Goal: Task Accomplishment & Management: Complete application form

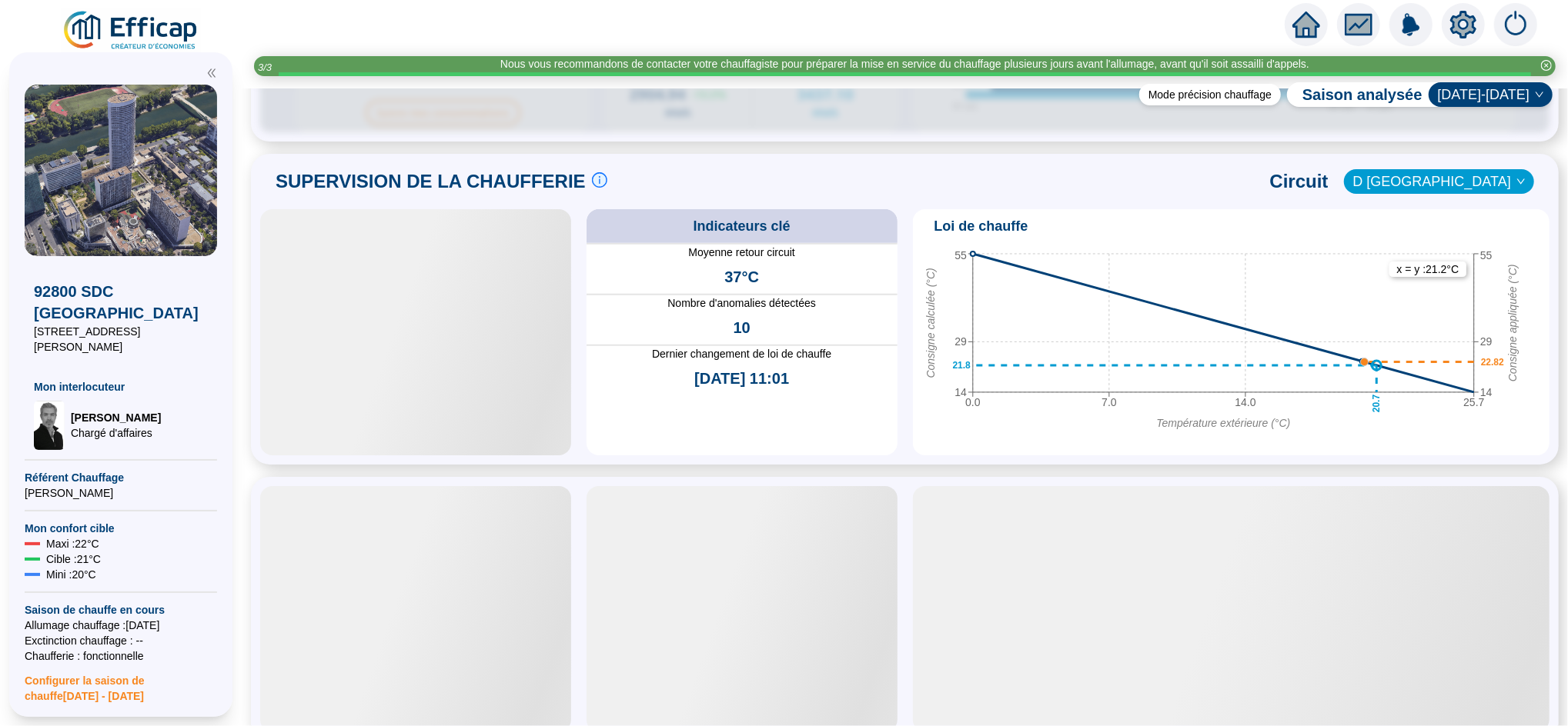
scroll to position [1019, 0]
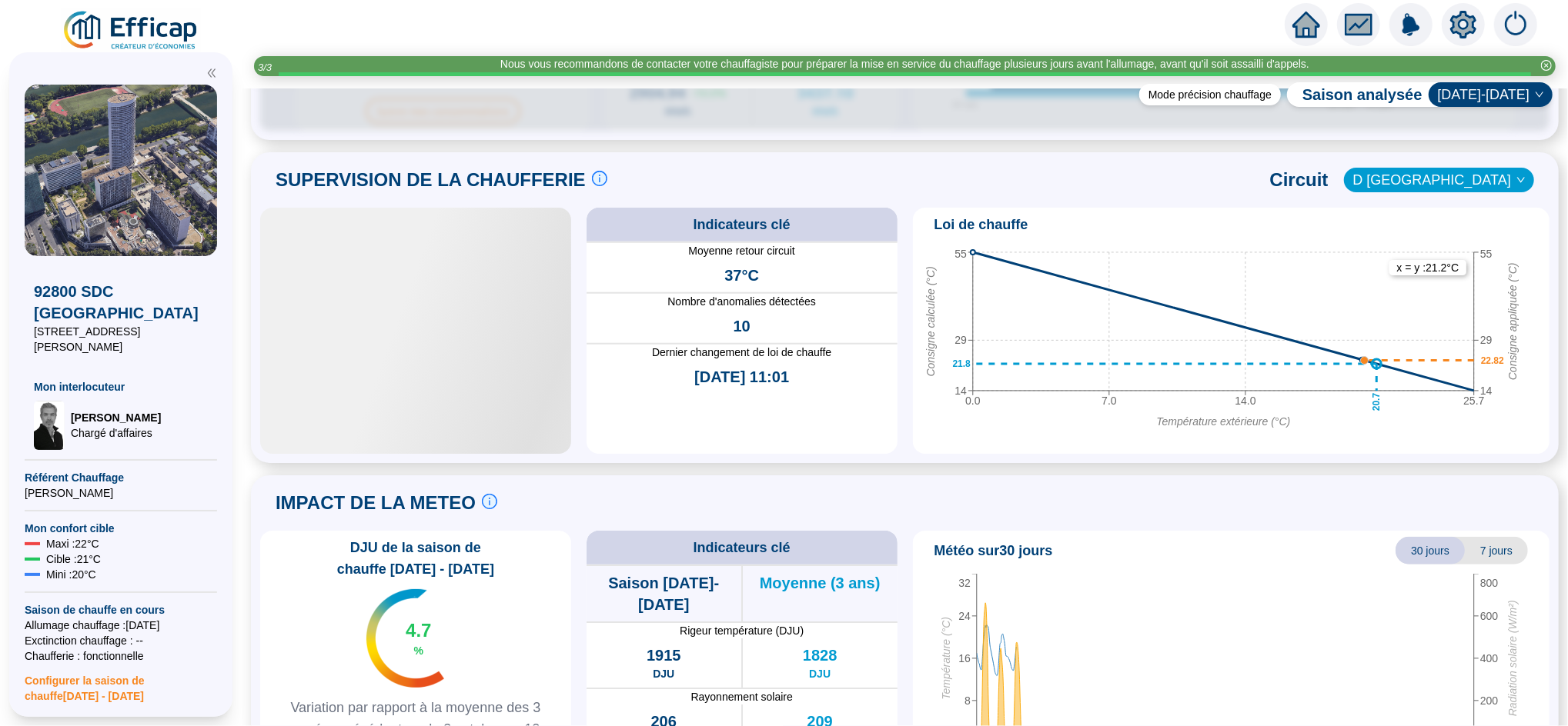
click at [488, 403] on div at bounding box center [416, 330] width 311 height 246
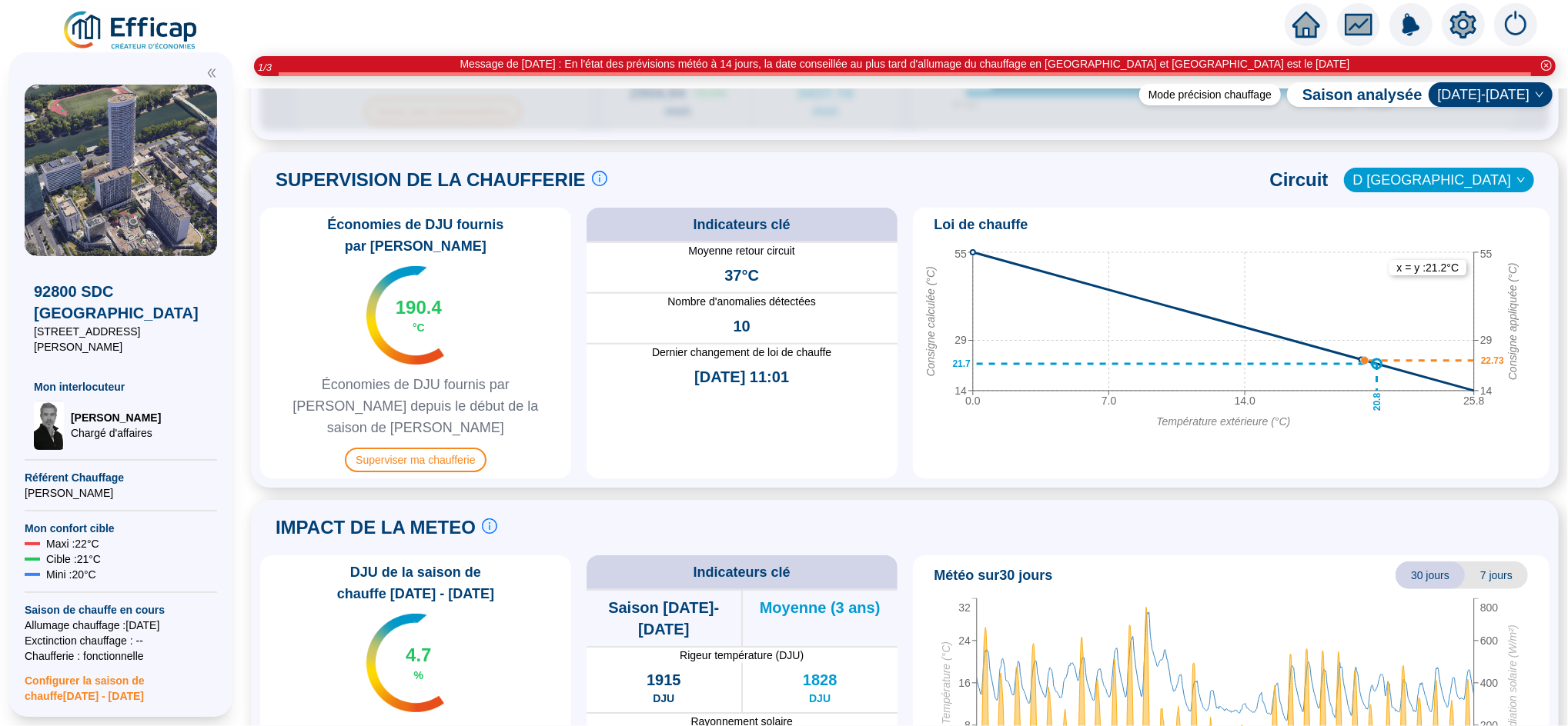
click at [1310, 20] on icon "home" at bounding box center [1306, 24] width 28 height 21
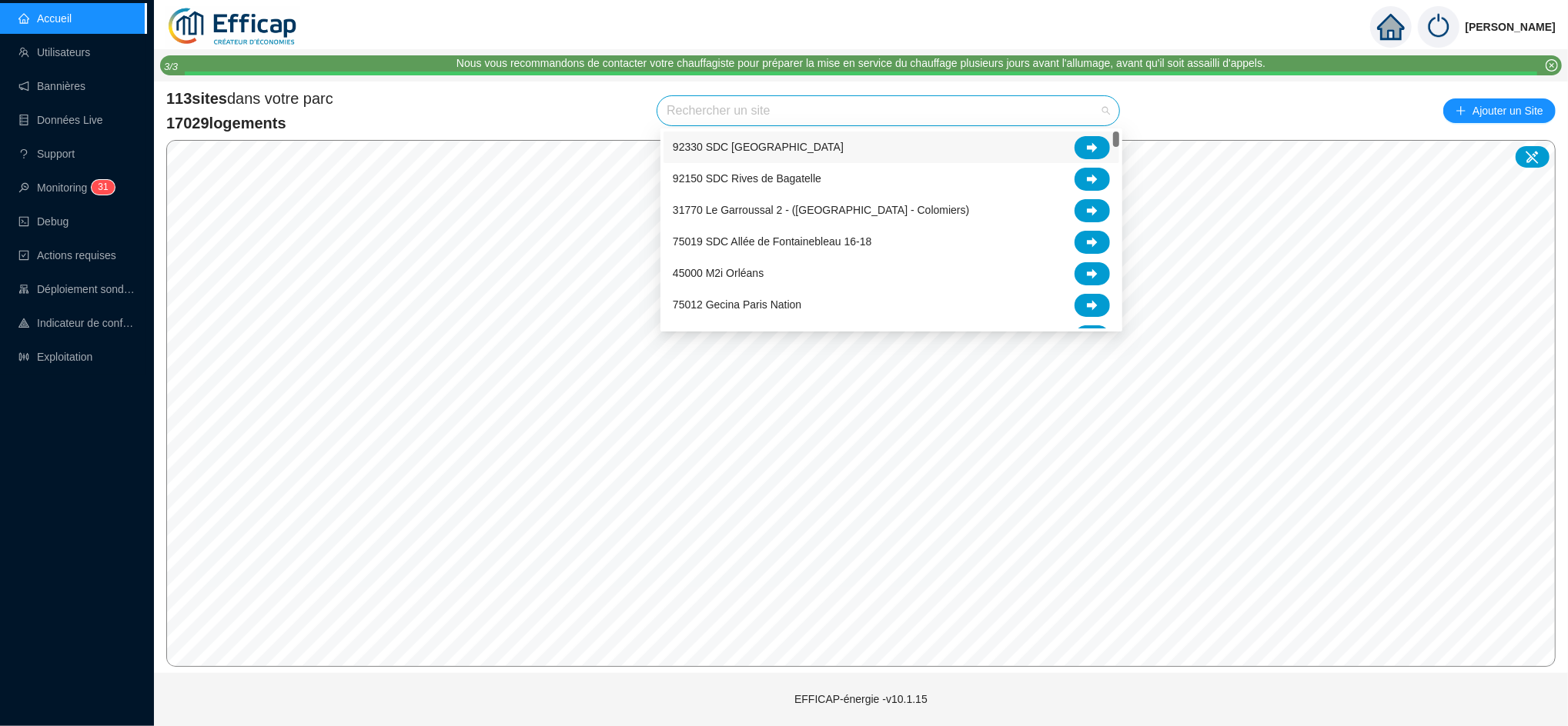
click at [754, 109] on input "search" at bounding box center [882, 110] width 430 height 29
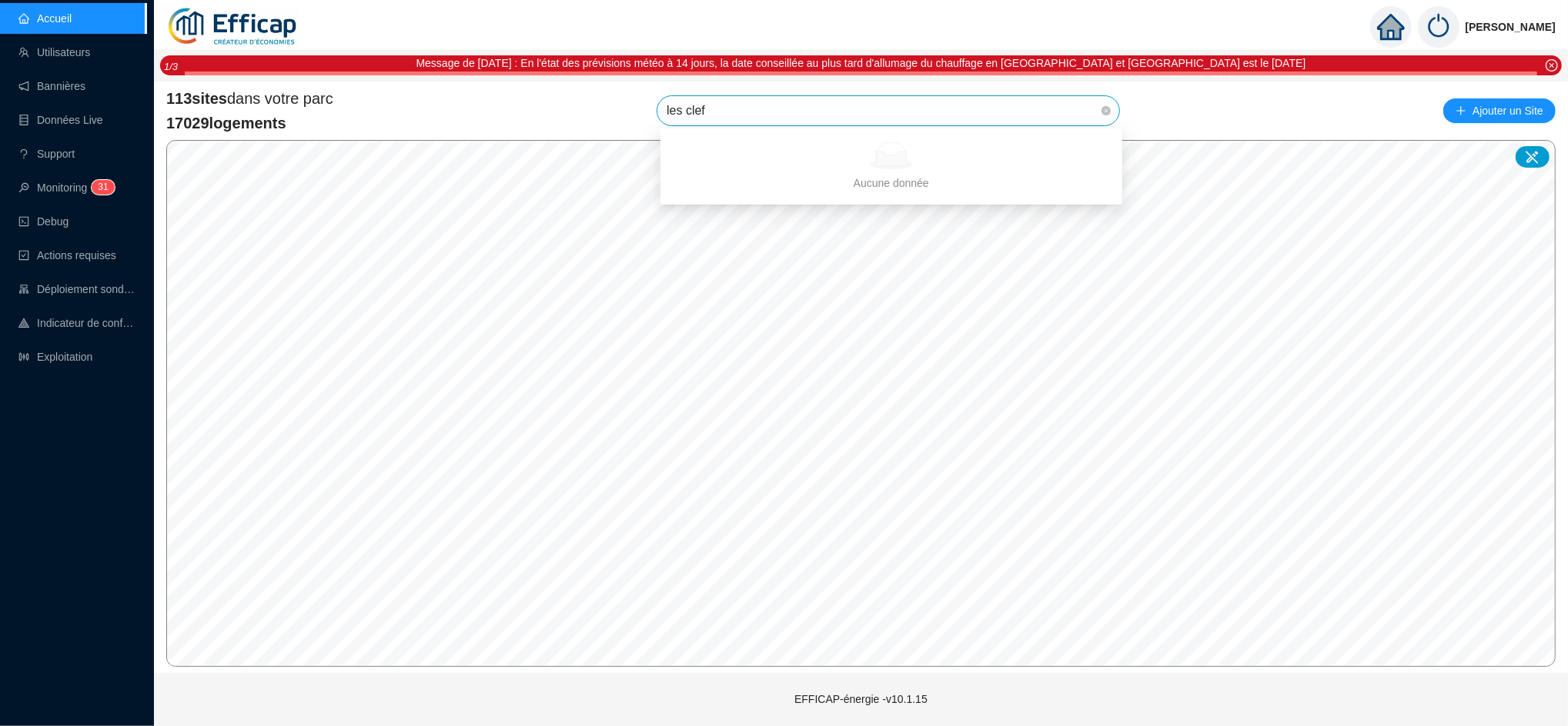
type input "les cle"
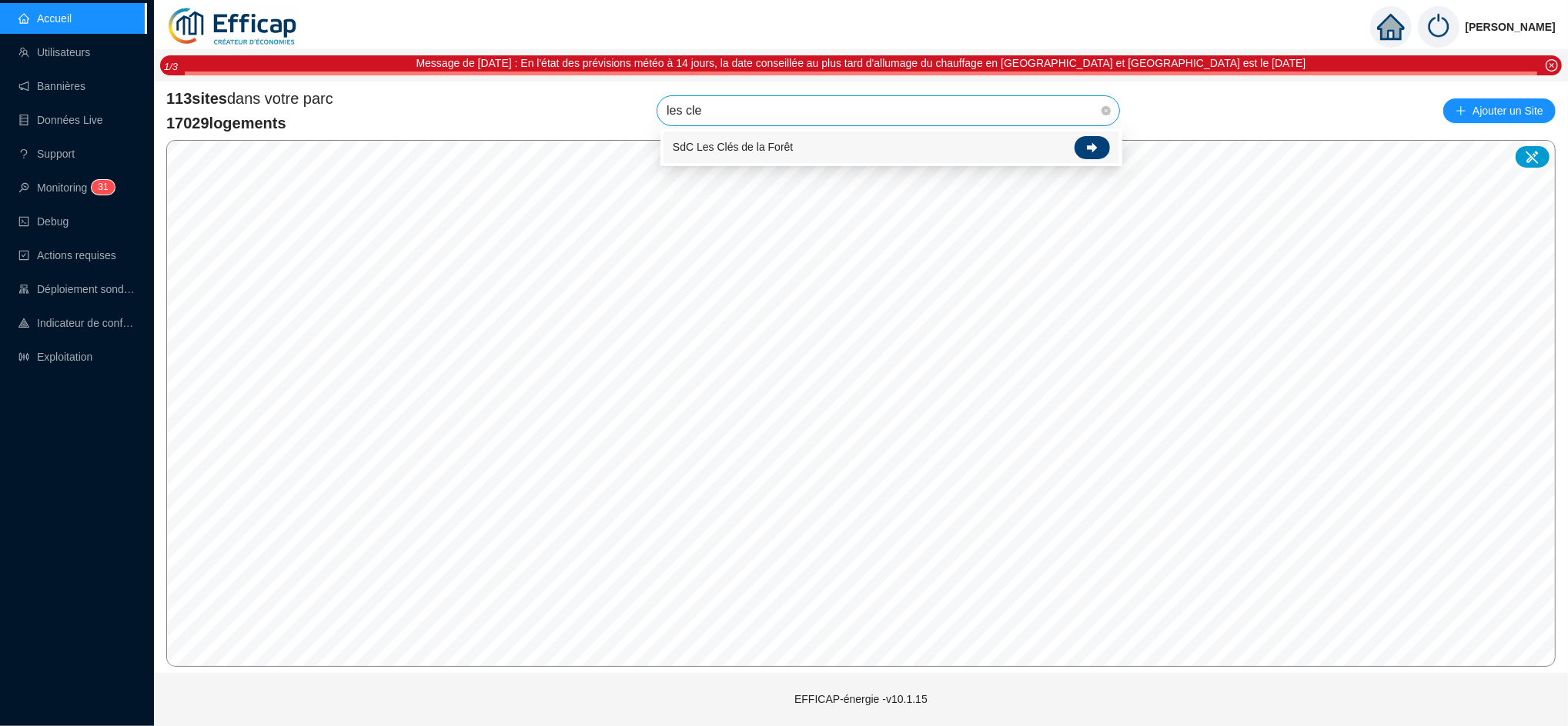
click at [1088, 144] on icon at bounding box center [1092, 148] width 11 height 11
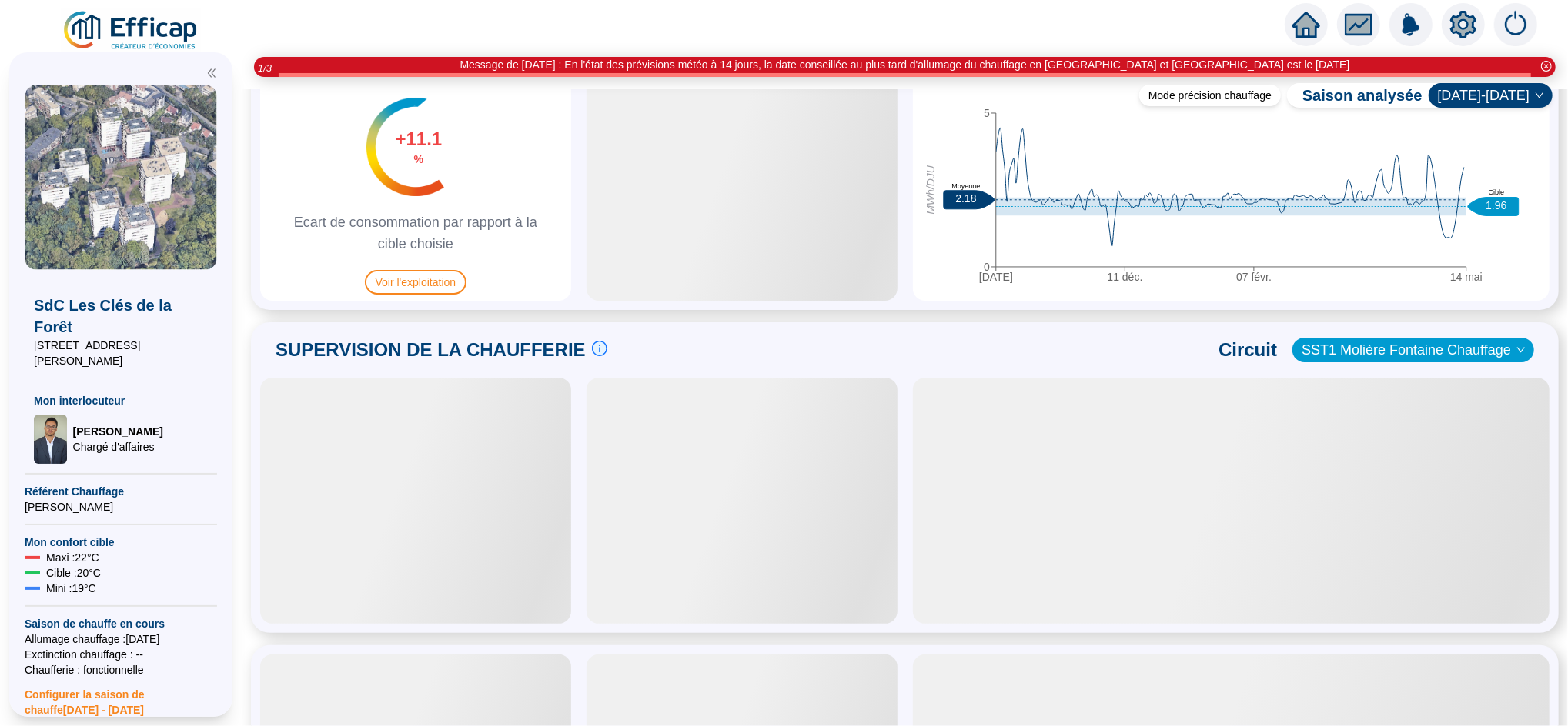
scroll to position [809, 0]
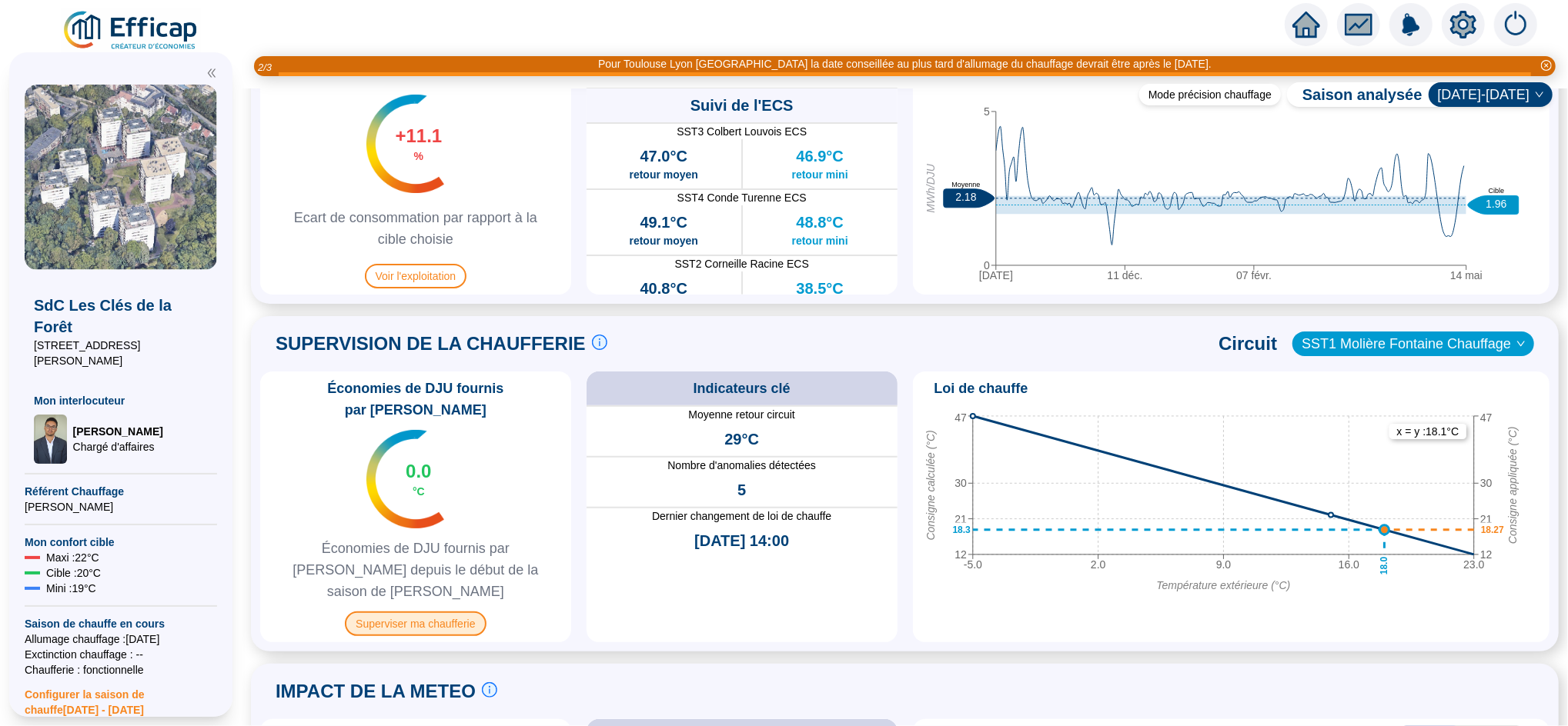
click at [445, 612] on span "Superviser ma chaufferie" at bounding box center [415, 624] width 140 height 24
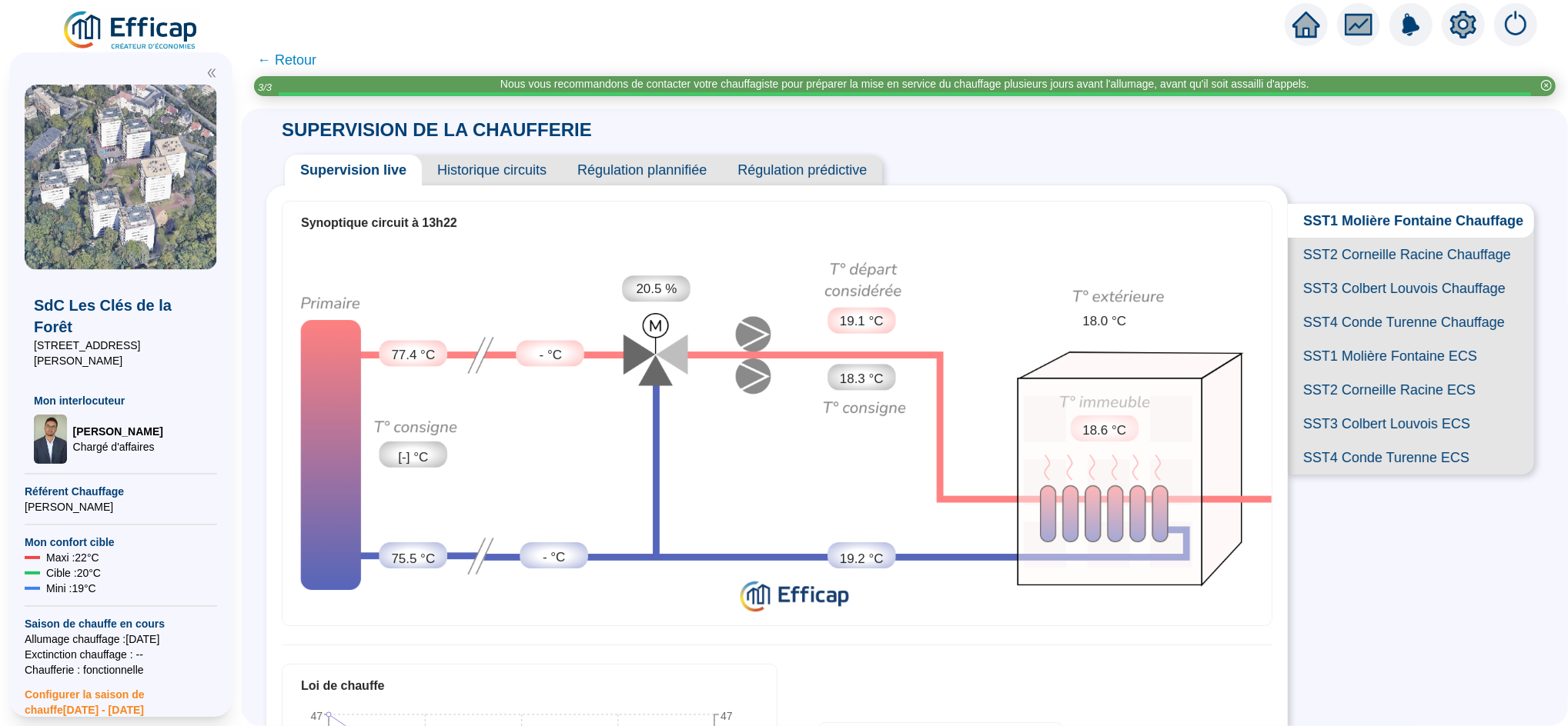
click at [1335, 271] on span "SST2 Corneille Racine Chauffage" at bounding box center [1410, 255] width 246 height 33
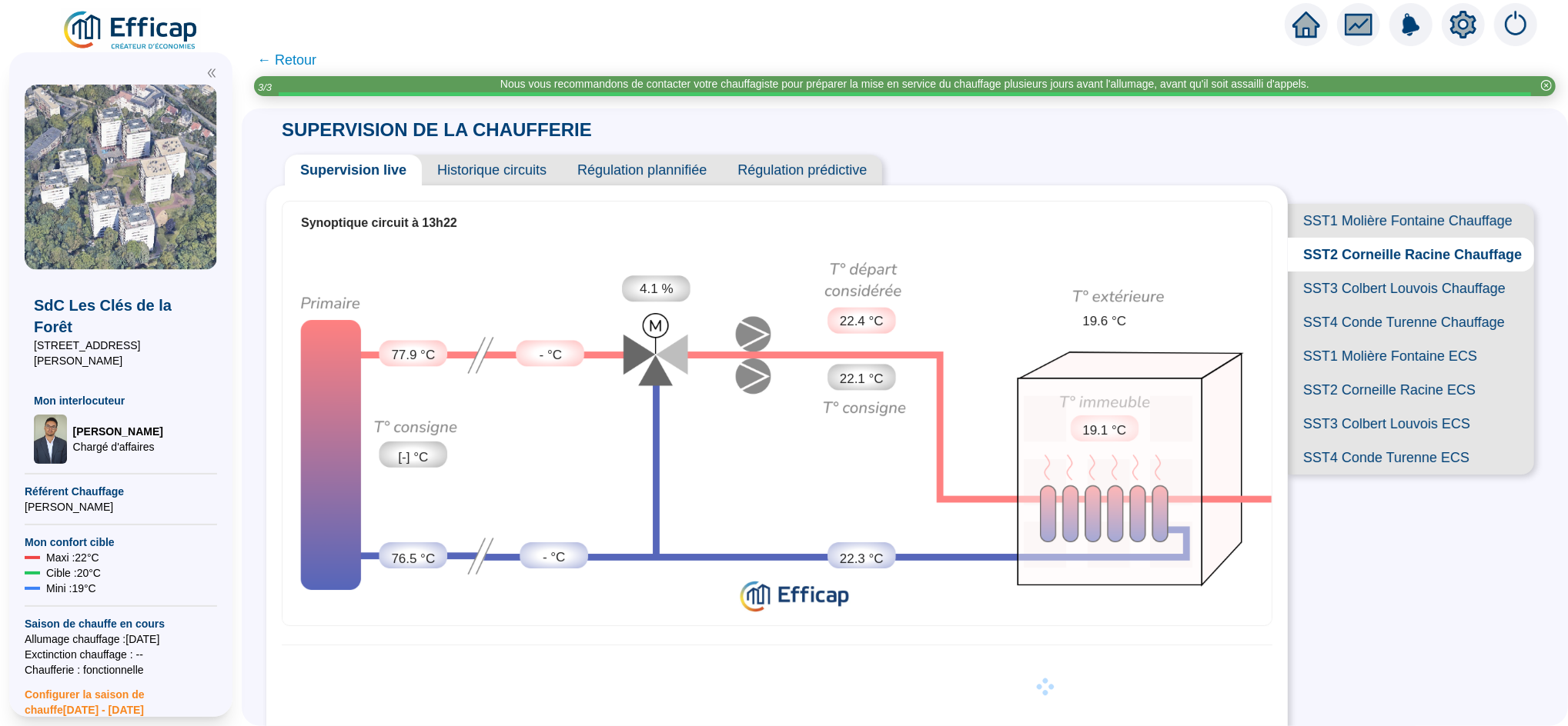
click at [1338, 305] on span "SST3 Colbert Louvois Chauffage" at bounding box center [1410, 288] width 246 height 33
click at [1340, 339] on span "SST4 Conde Turenne Chauffage" at bounding box center [1410, 322] width 246 height 33
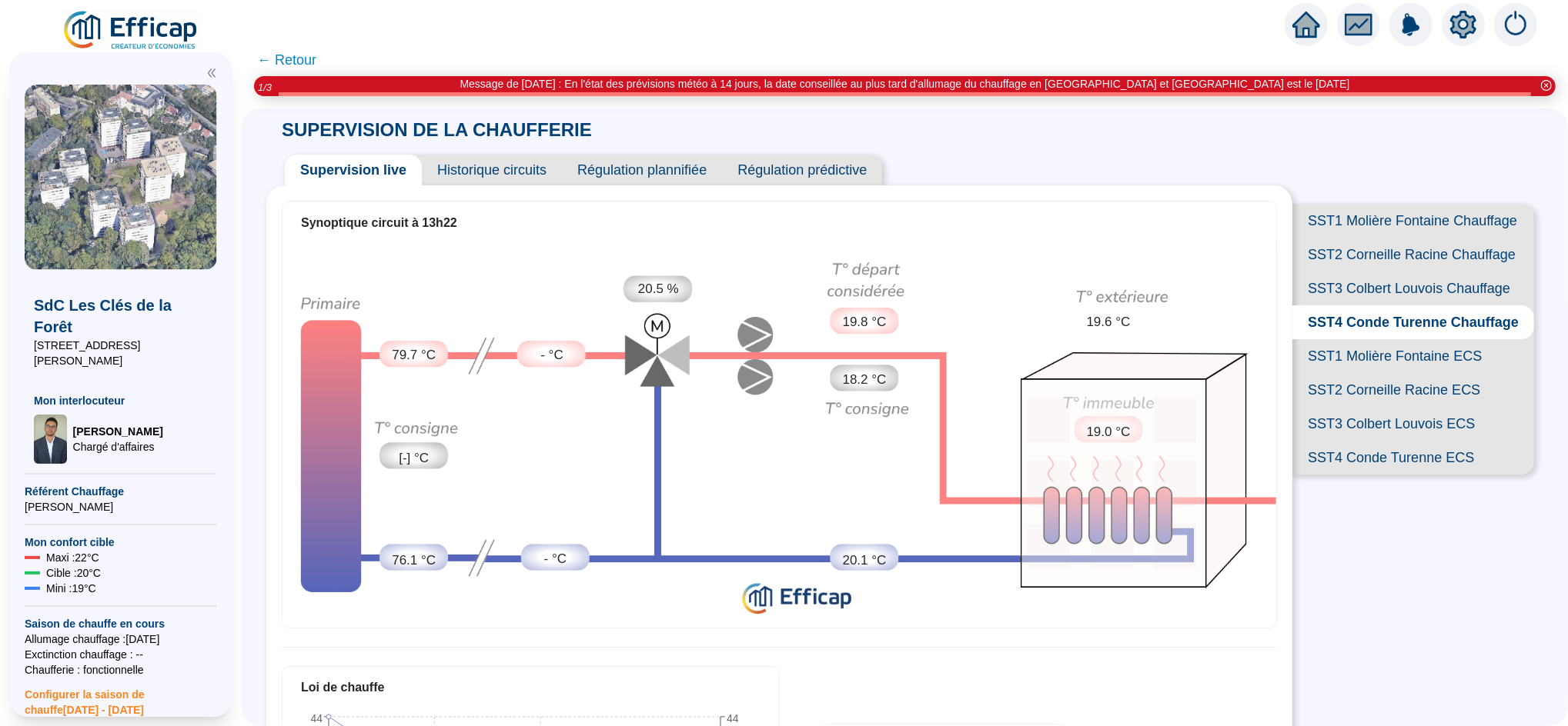
click at [1333, 212] on span "SST1 Molière Fontaine Chauffage" at bounding box center [1413, 220] width 242 height 33
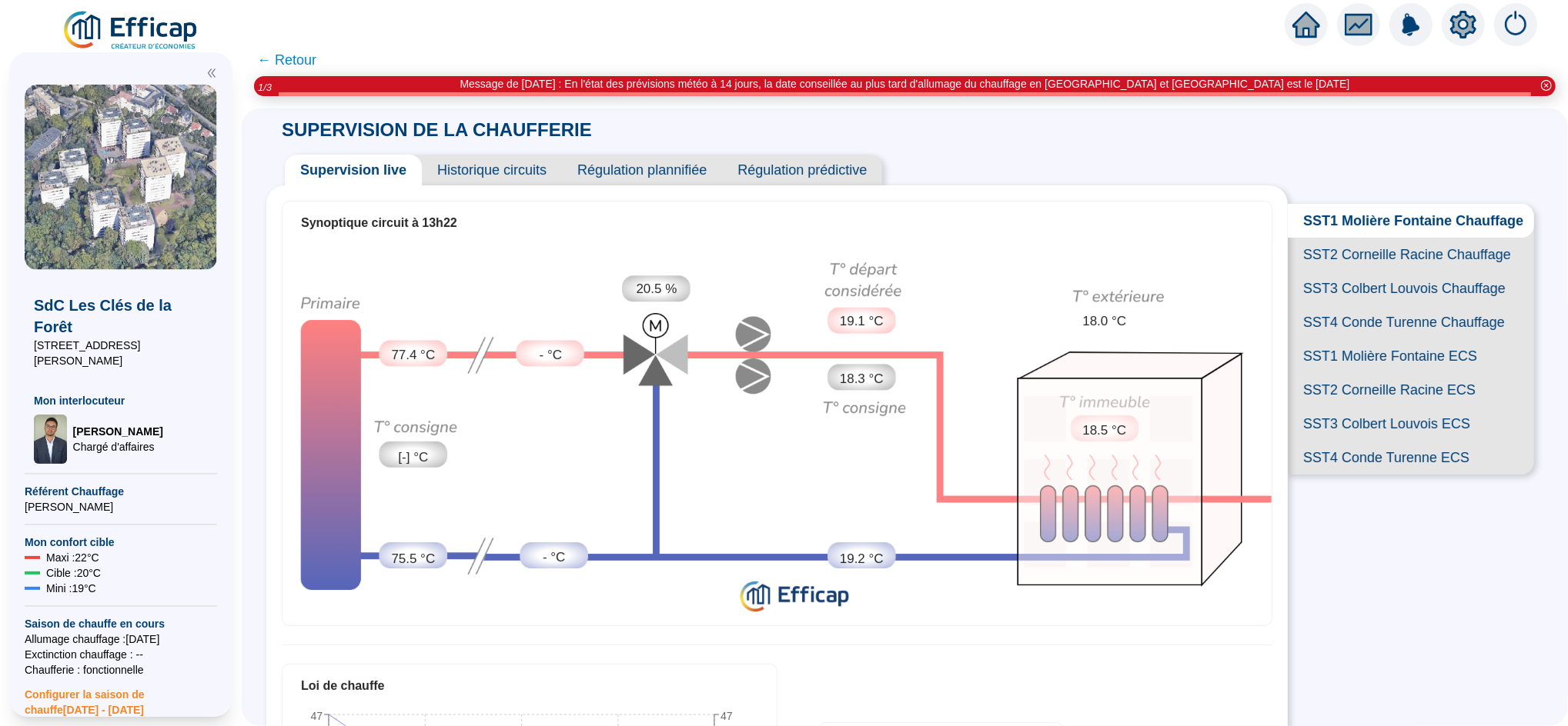
click at [1345, 271] on span "SST2 Corneille Racine Chauffage" at bounding box center [1410, 255] width 246 height 33
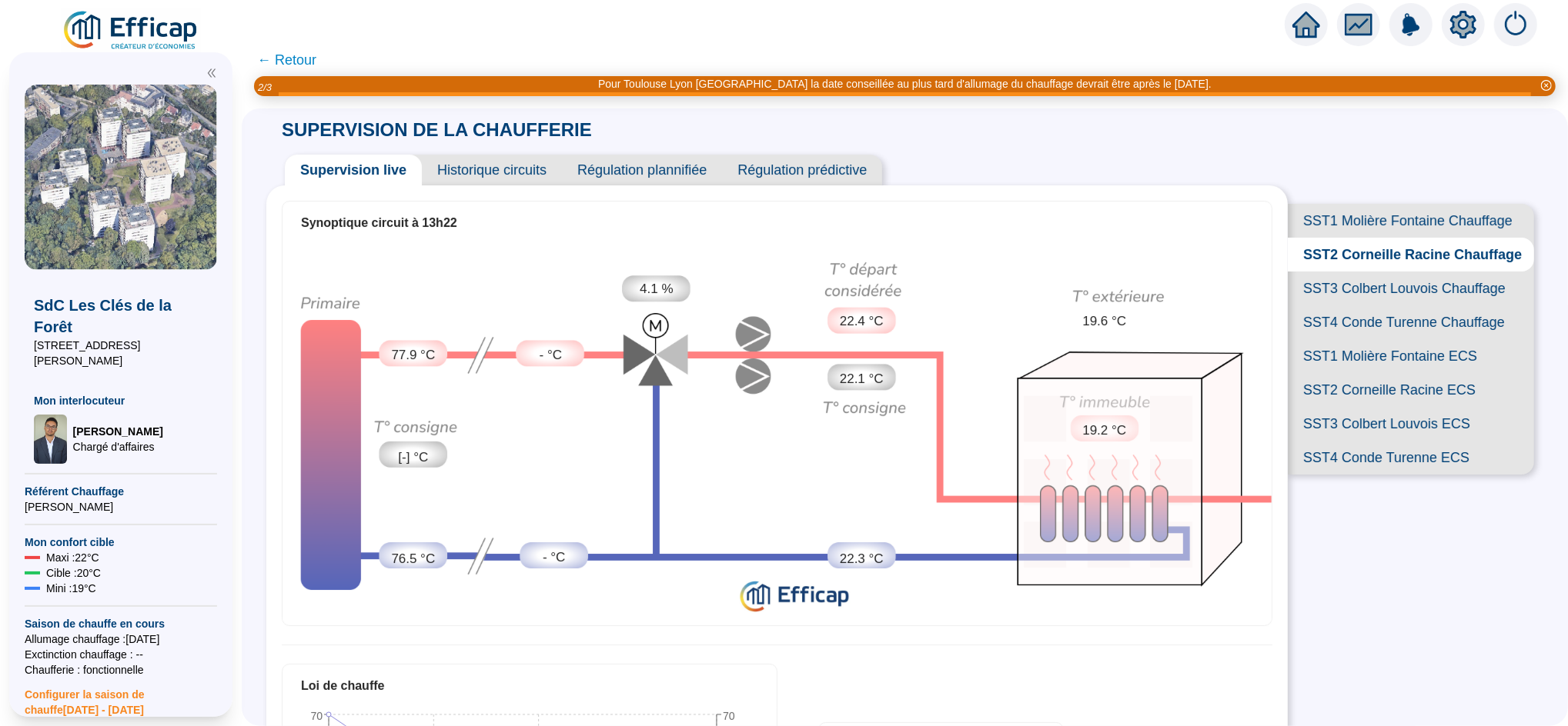
click at [1347, 305] on span "SST3 Colbert Louvois Chauffage" at bounding box center [1410, 288] width 246 height 33
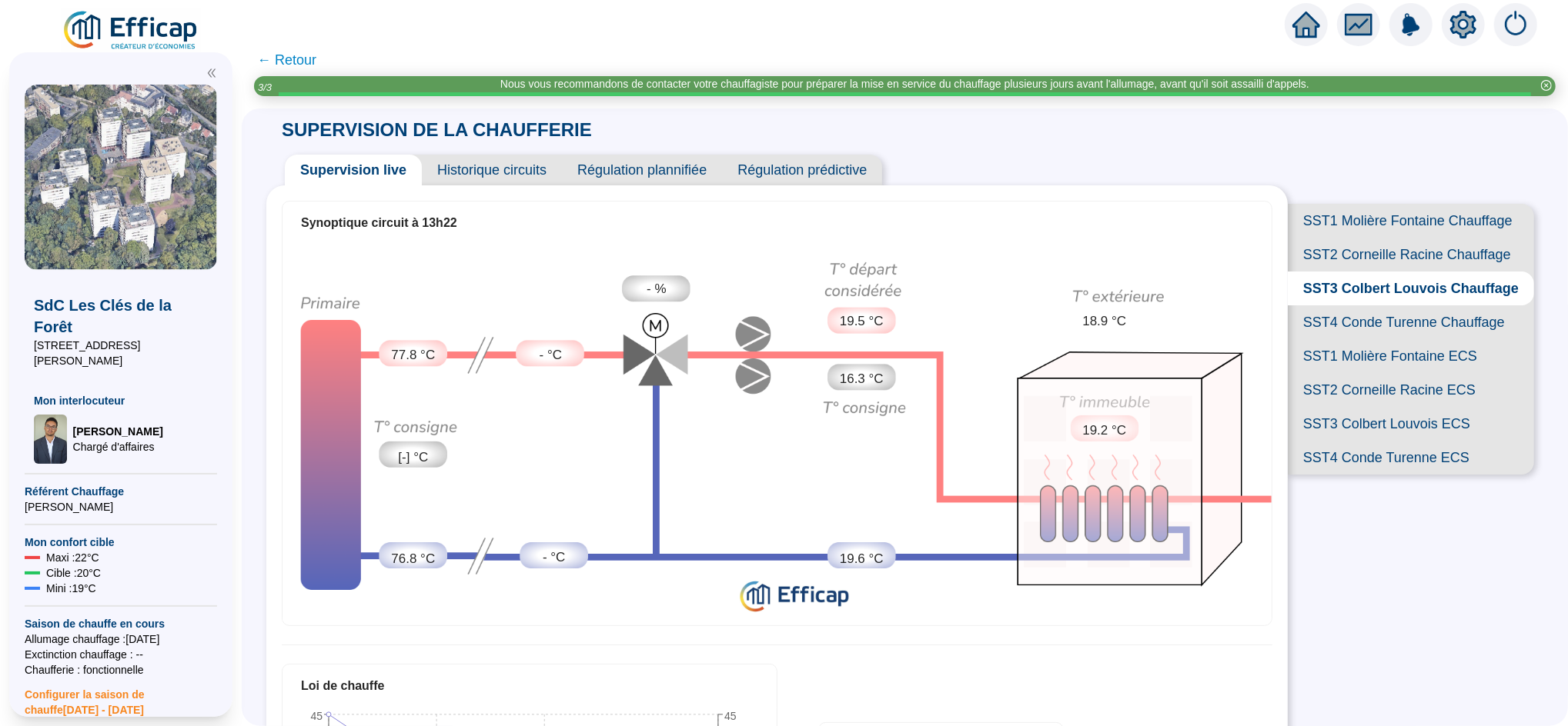
click at [1375, 271] on span "SST2 Corneille Racine Chauffage" at bounding box center [1410, 255] width 246 height 33
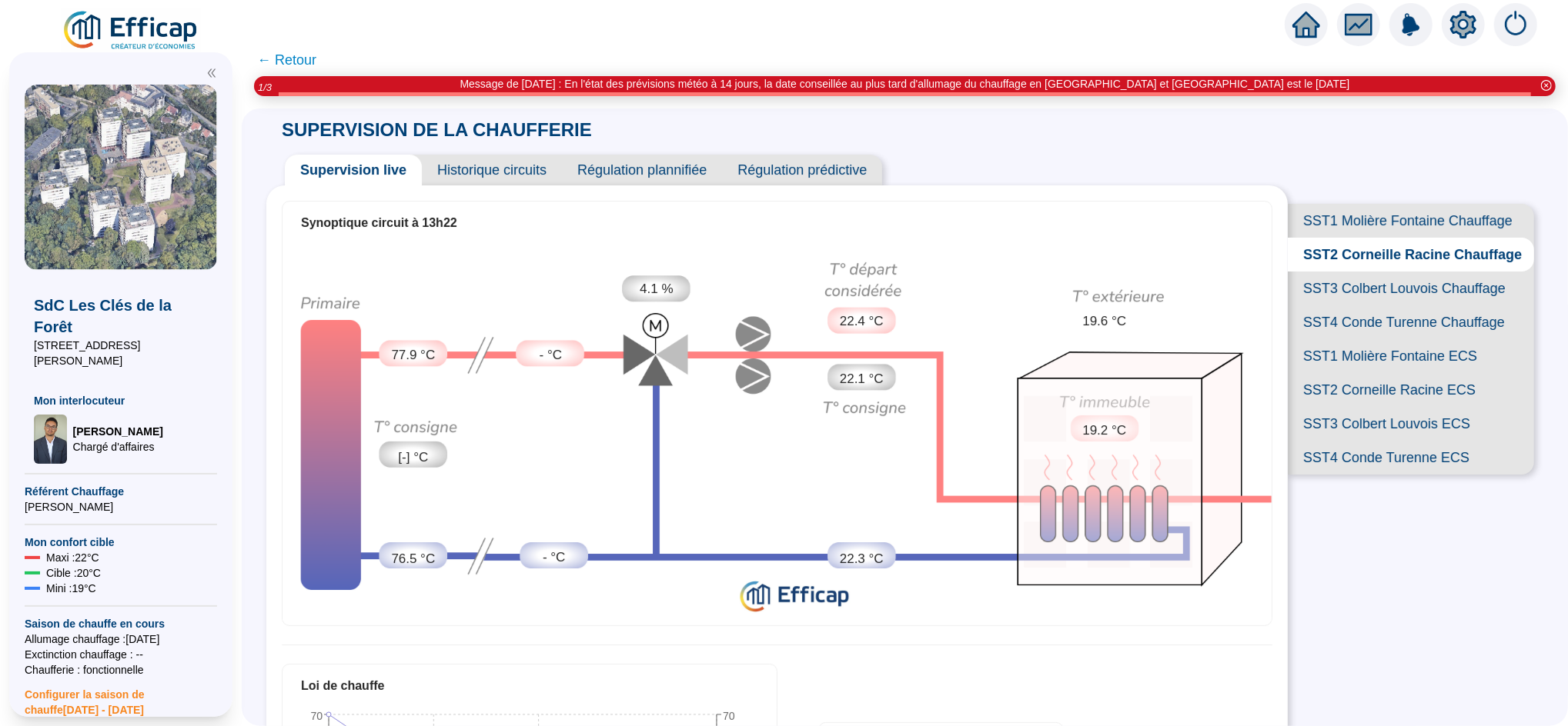
click at [297, 63] on span "← Retour" at bounding box center [286, 59] width 60 height 21
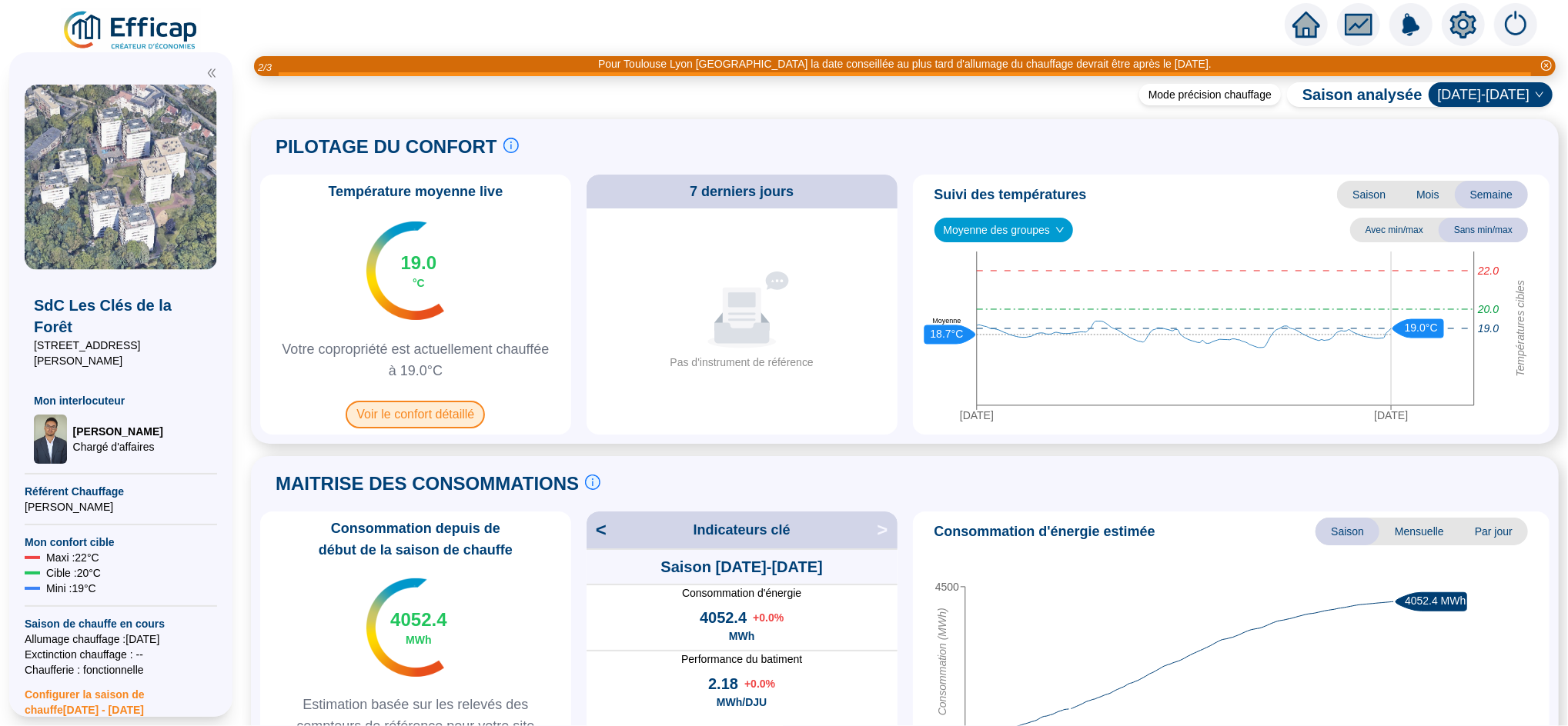
click at [453, 410] on span "Voir le confort détaillé" at bounding box center [416, 415] width 140 height 28
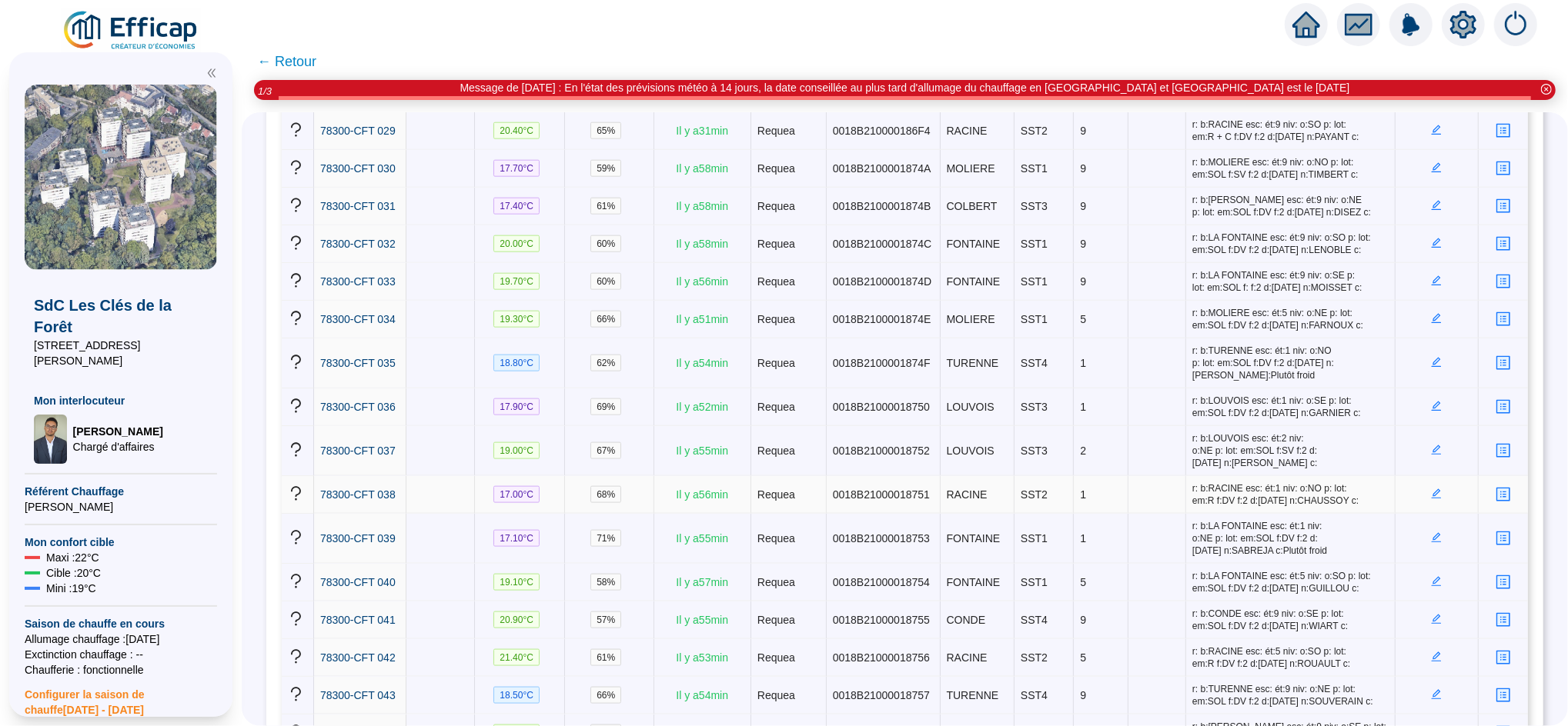
scroll to position [1403, 0]
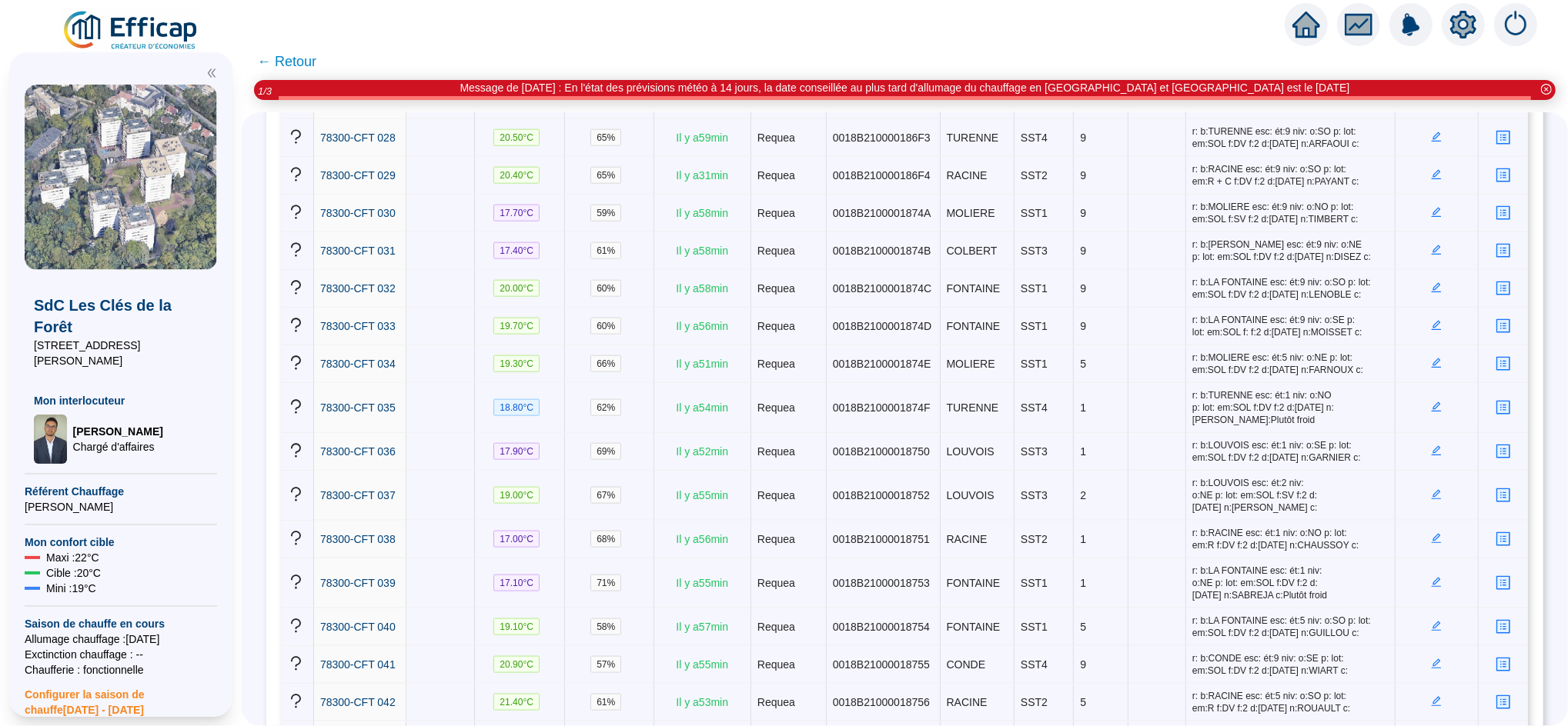
click at [299, 65] on span "← Retour" at bounding box center [286, 61] width 60 height 21
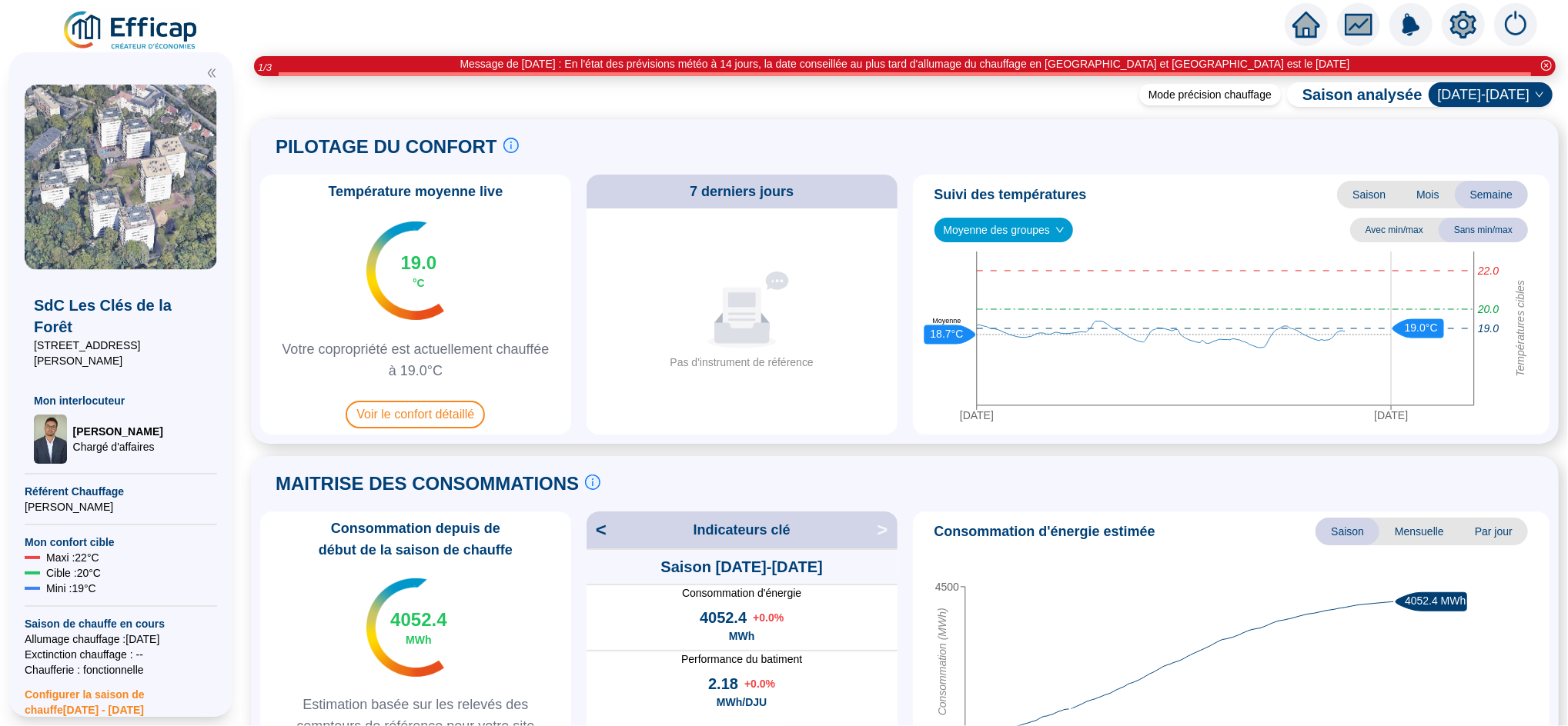
click at [1318, 20] on icon "home" at bounding box center [1306, 25] width 28 height 28
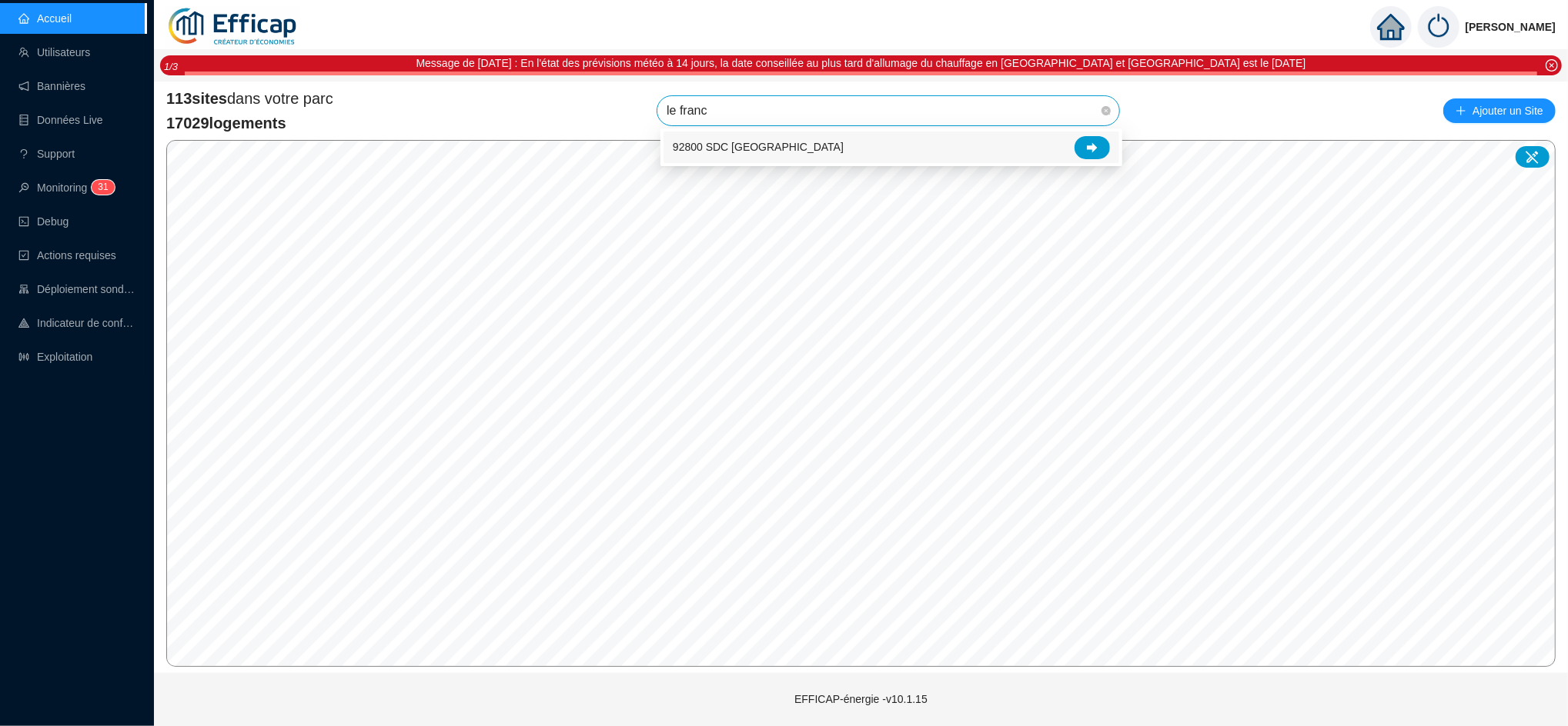
type input "le france"
click at [1081, 139] on div at bounding box center [1092, 147] width 35 height 23
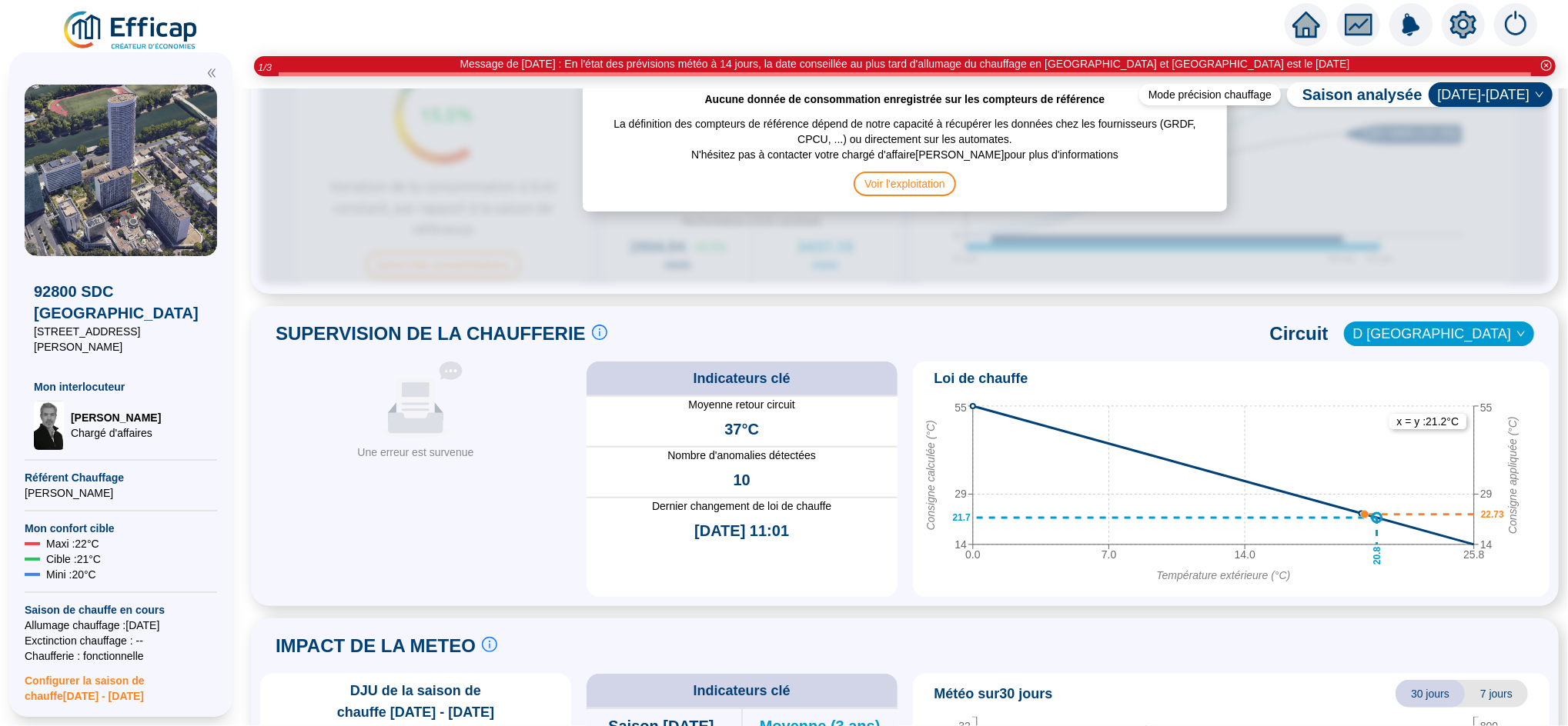
scroll to position [915, 0]
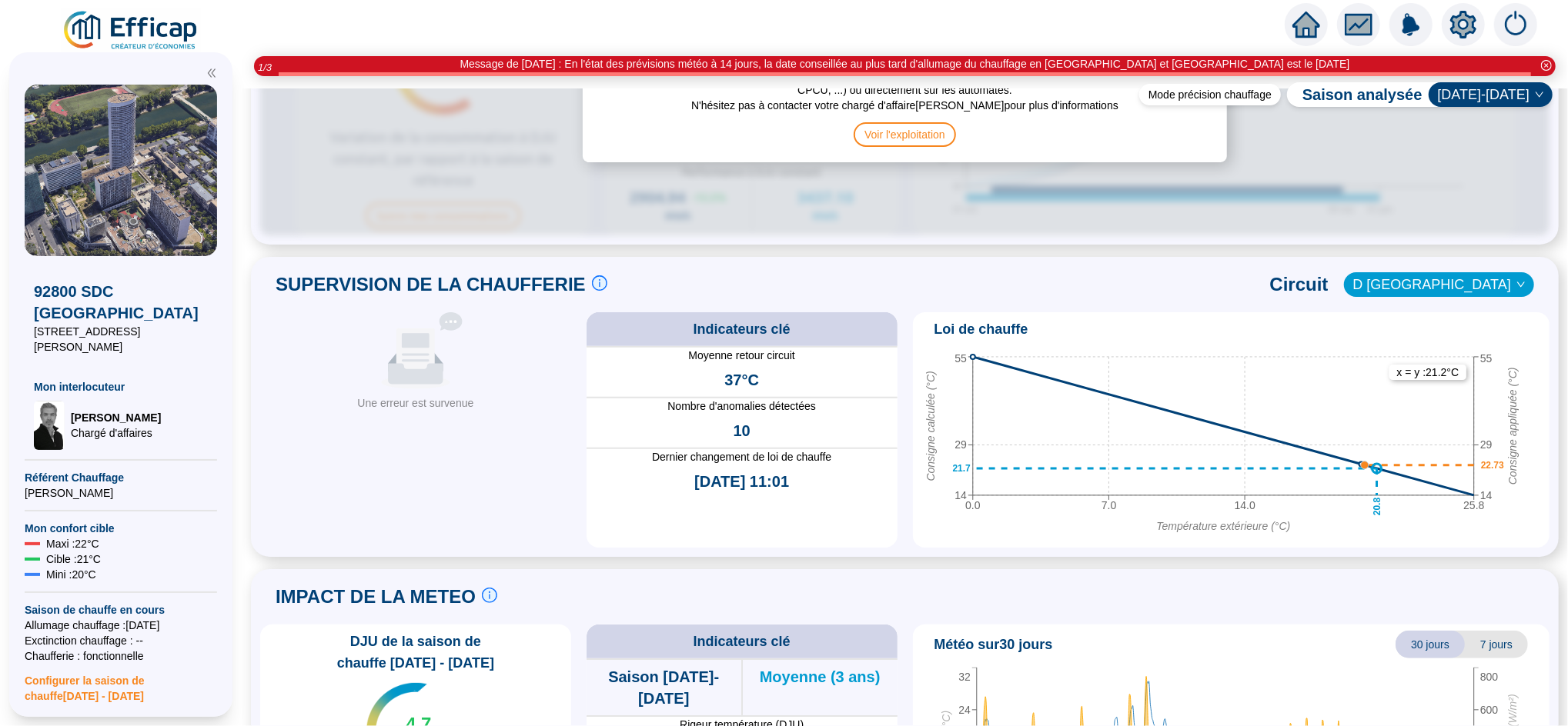
click at [416, 499] on div "Aucune donnée Une erreur est survenue" at bounding box center [415, 429] width 299 height 235
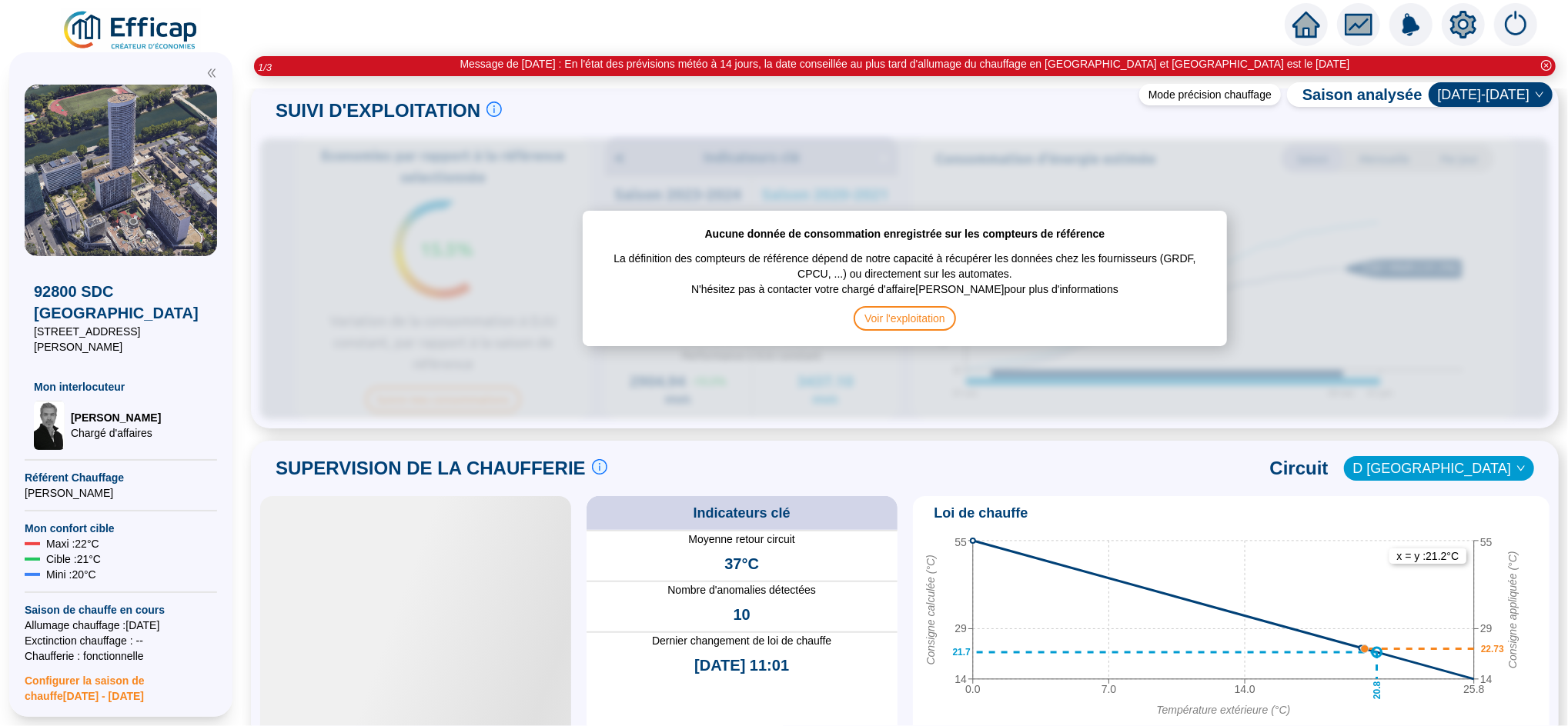
scroll to position [811, 0]
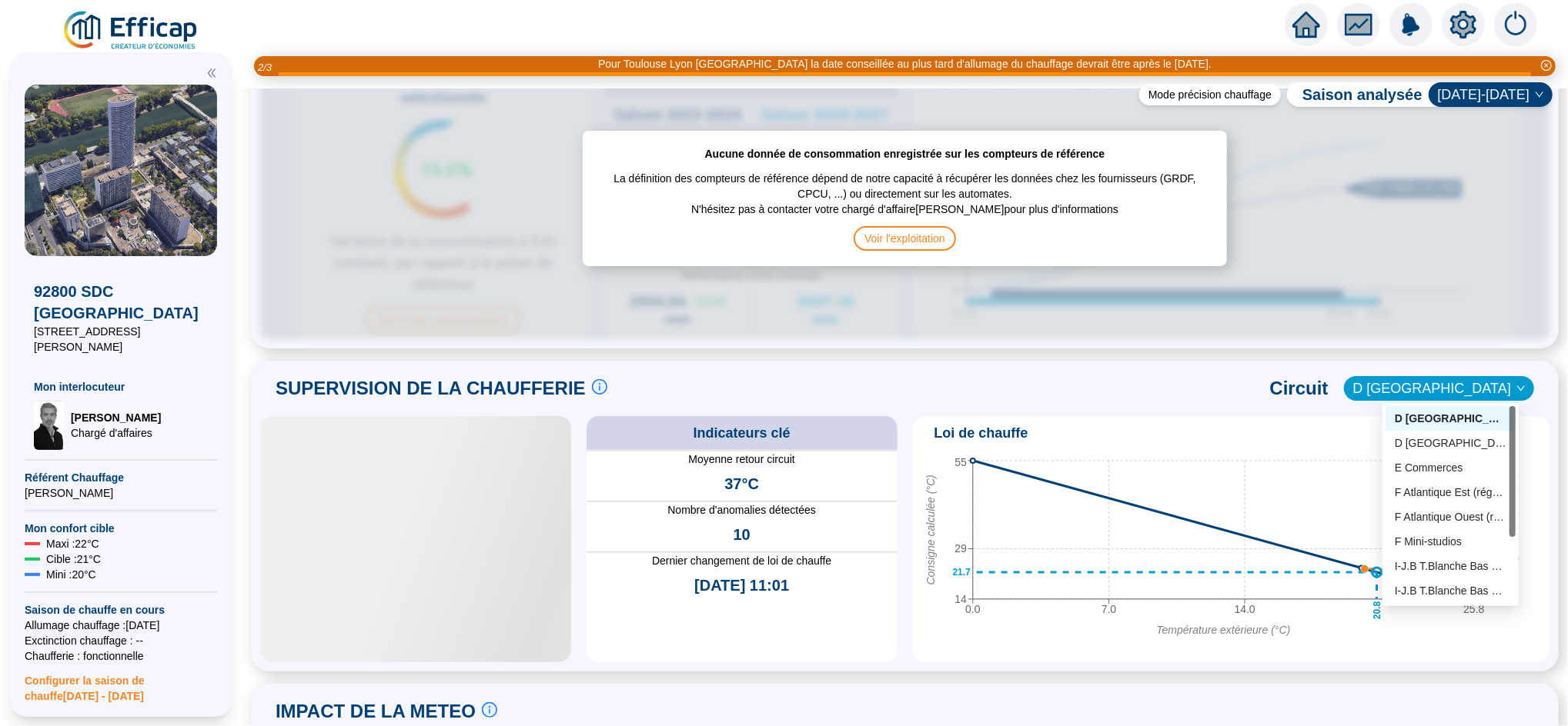
click at [1415, 395] on span "D [GEOGRAPHIC_DATA]" at bounding box center [1439, 388] width 172 height 23
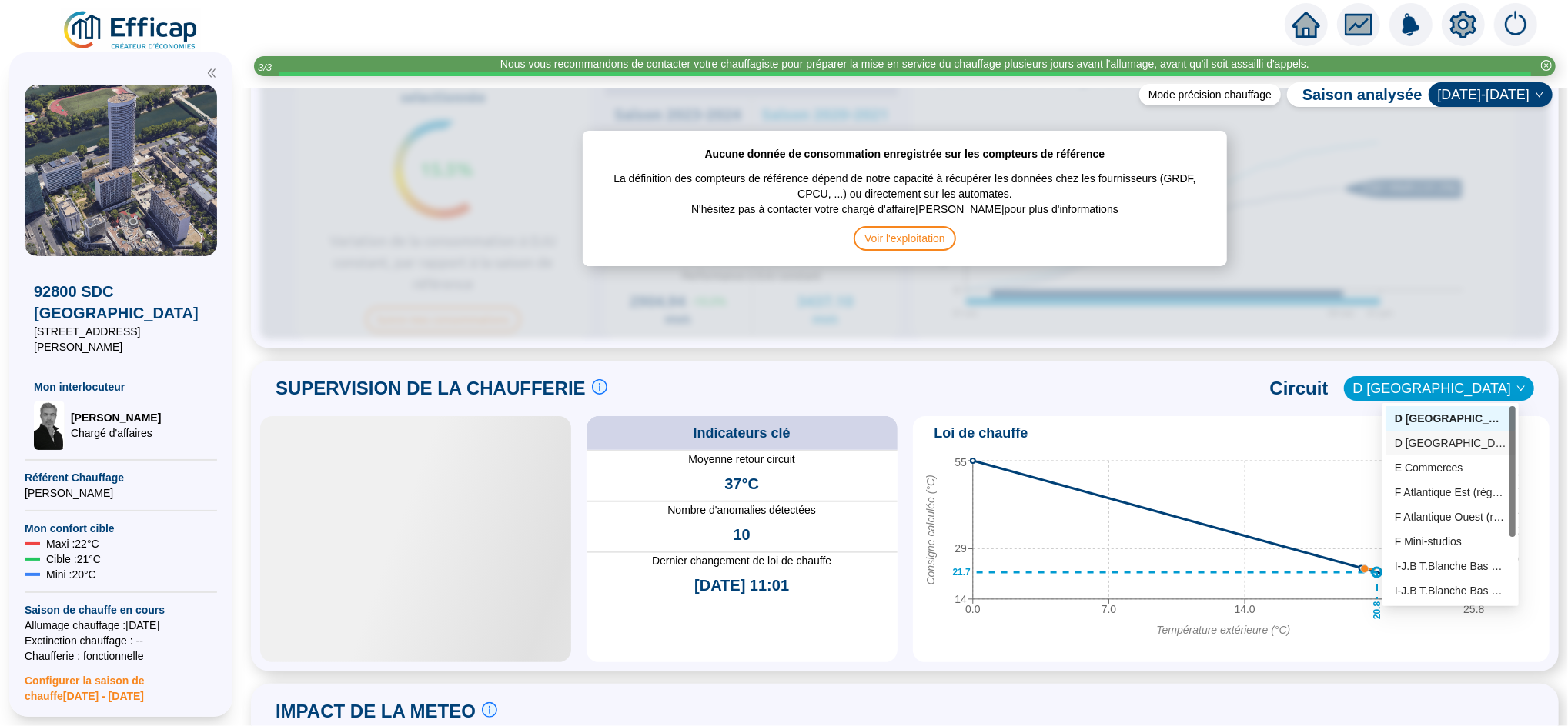
click at [1424, 444] on div "D [GEOGRAPHIC_DATA]" at bounding box center [1450, 442] width 112 height 16
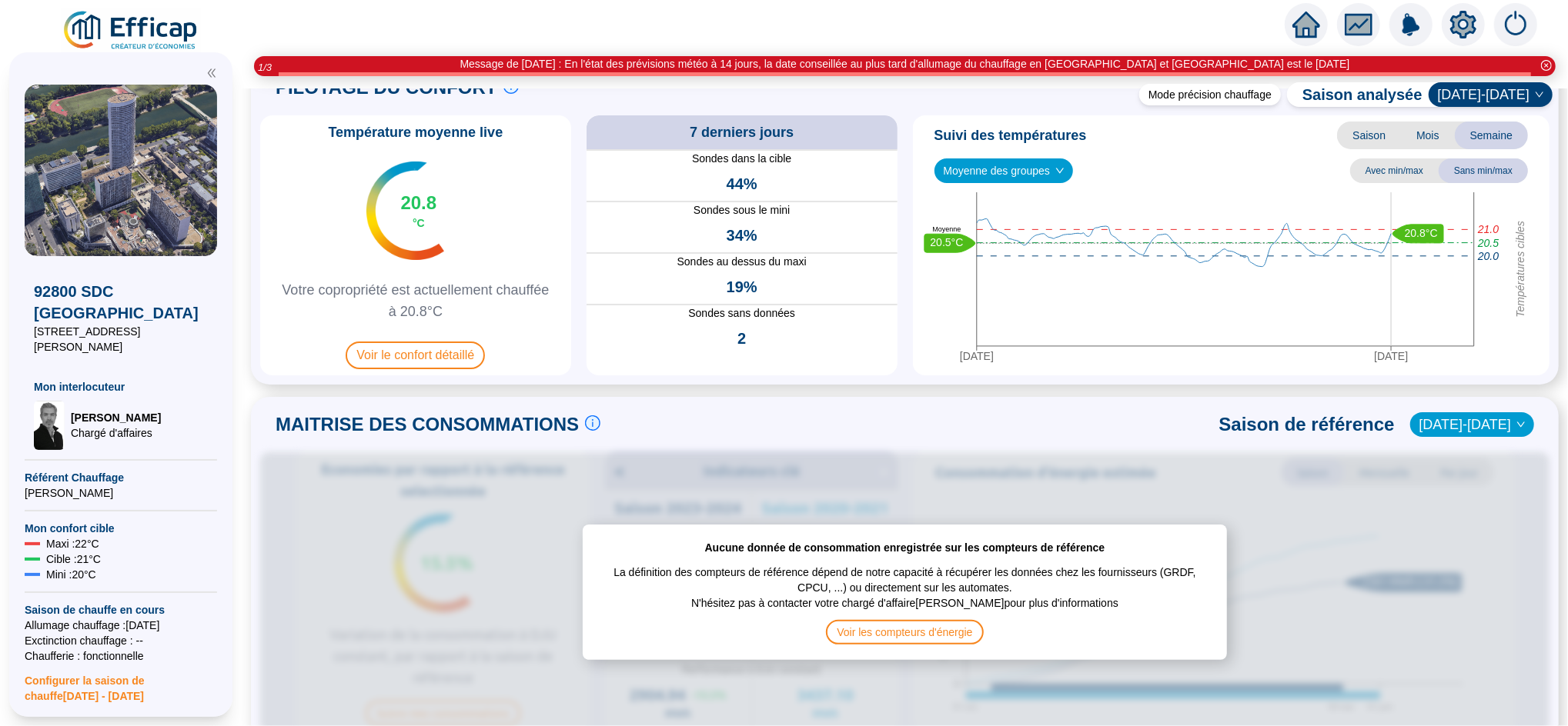
scroll to position [57, 0]
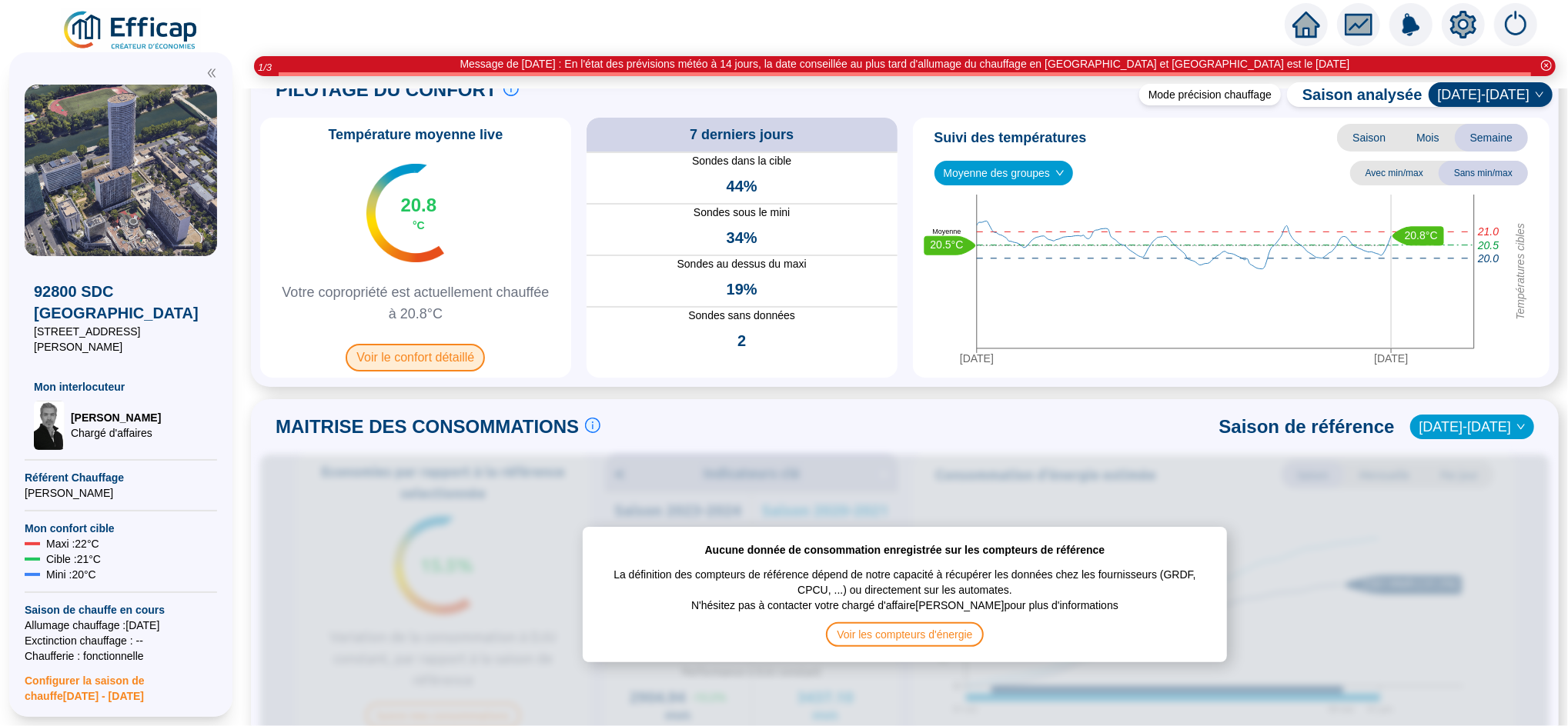
click at [461, 353] on span "Voir le confort détaillé" at bounding box center [416, 358] width 140 height 28
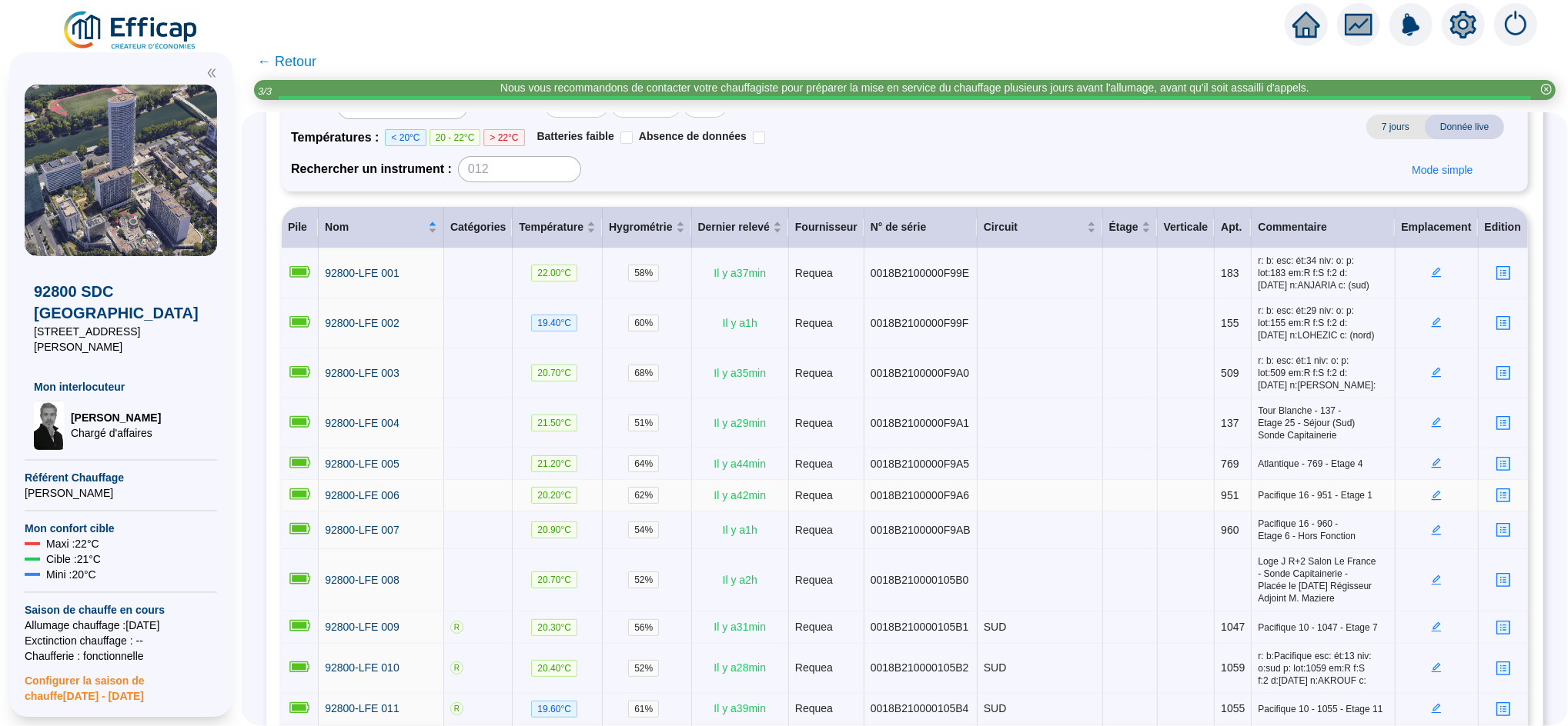
scroll to position [144, 0]
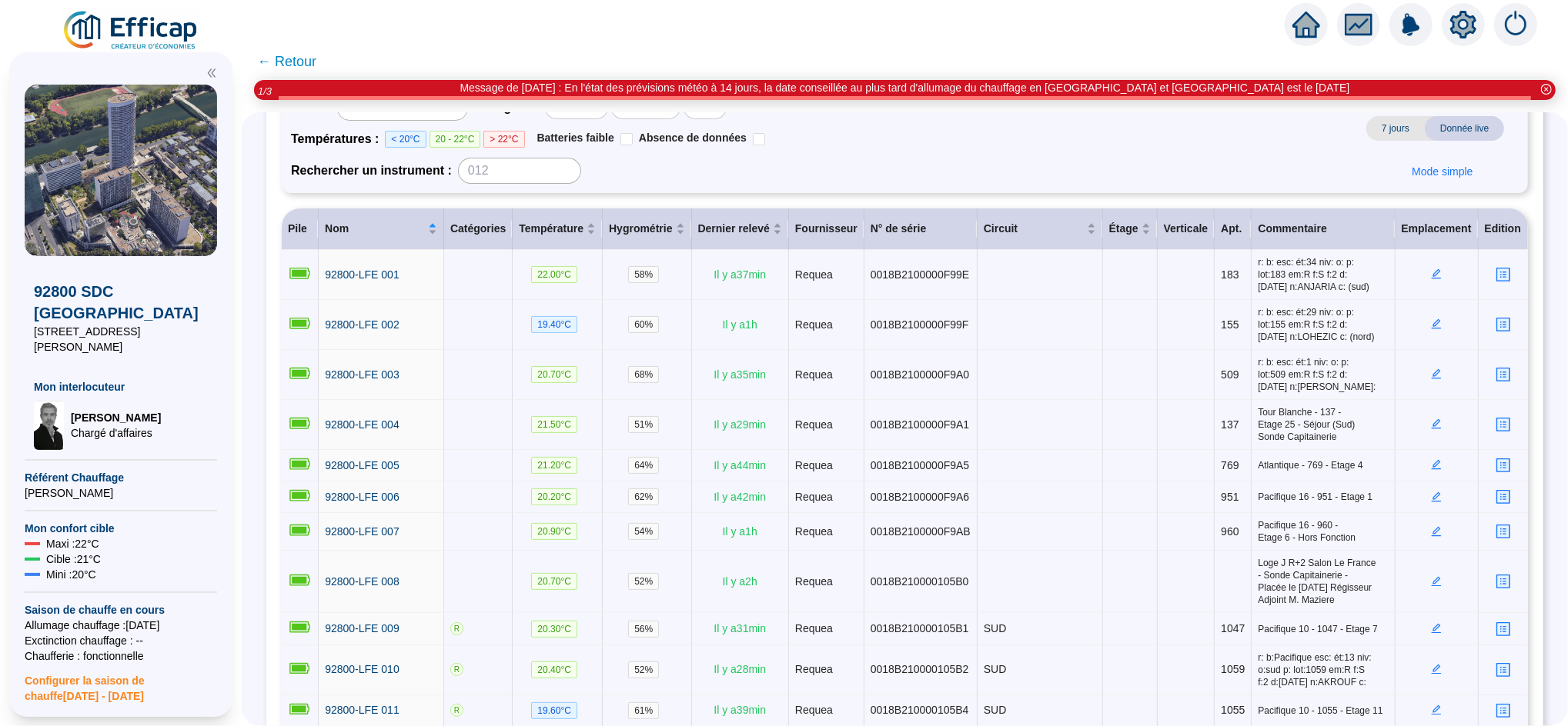
click at [312, 60] on span "← Retour" at bounding box center [286, 61] width 60 height 21
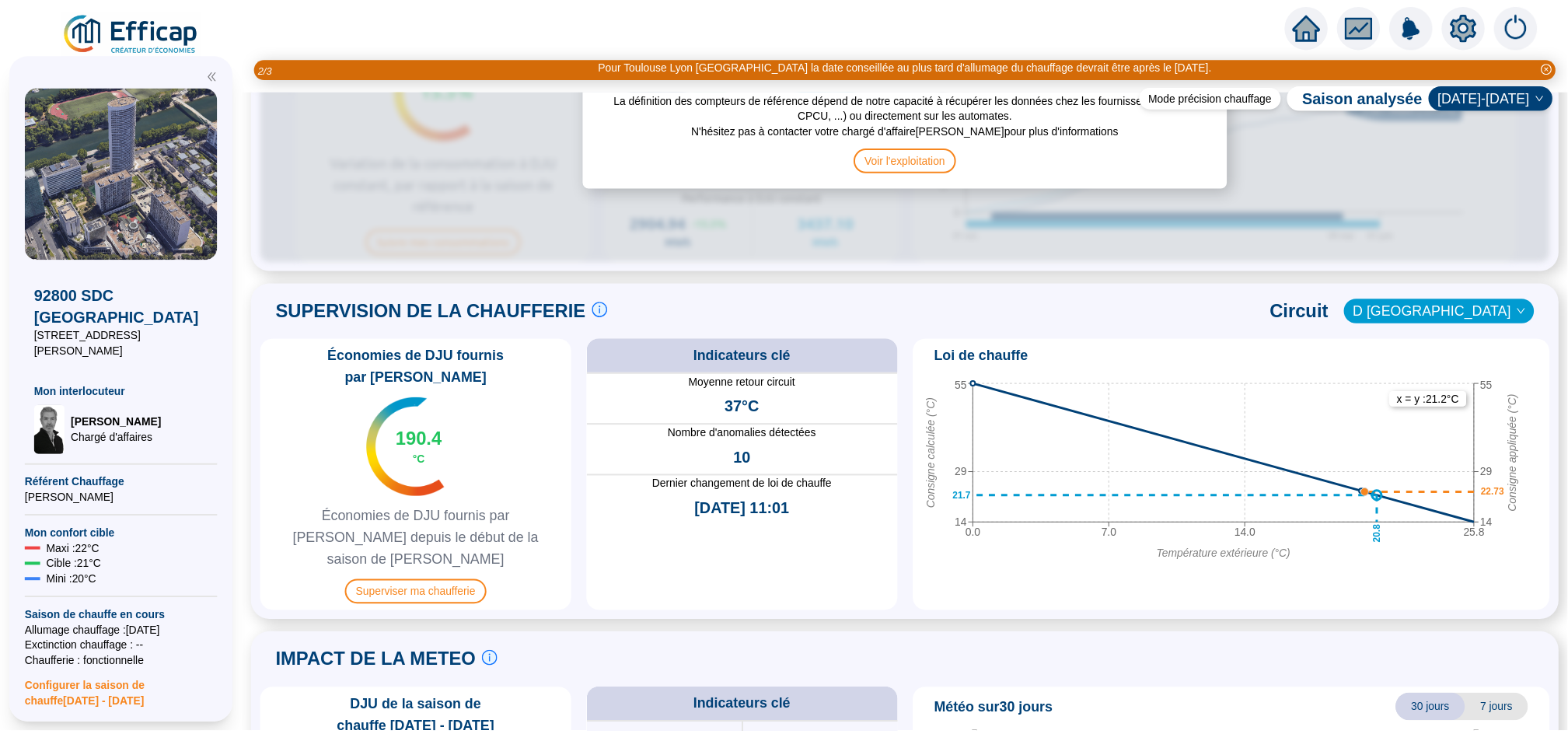
scroll to position [903, 0]
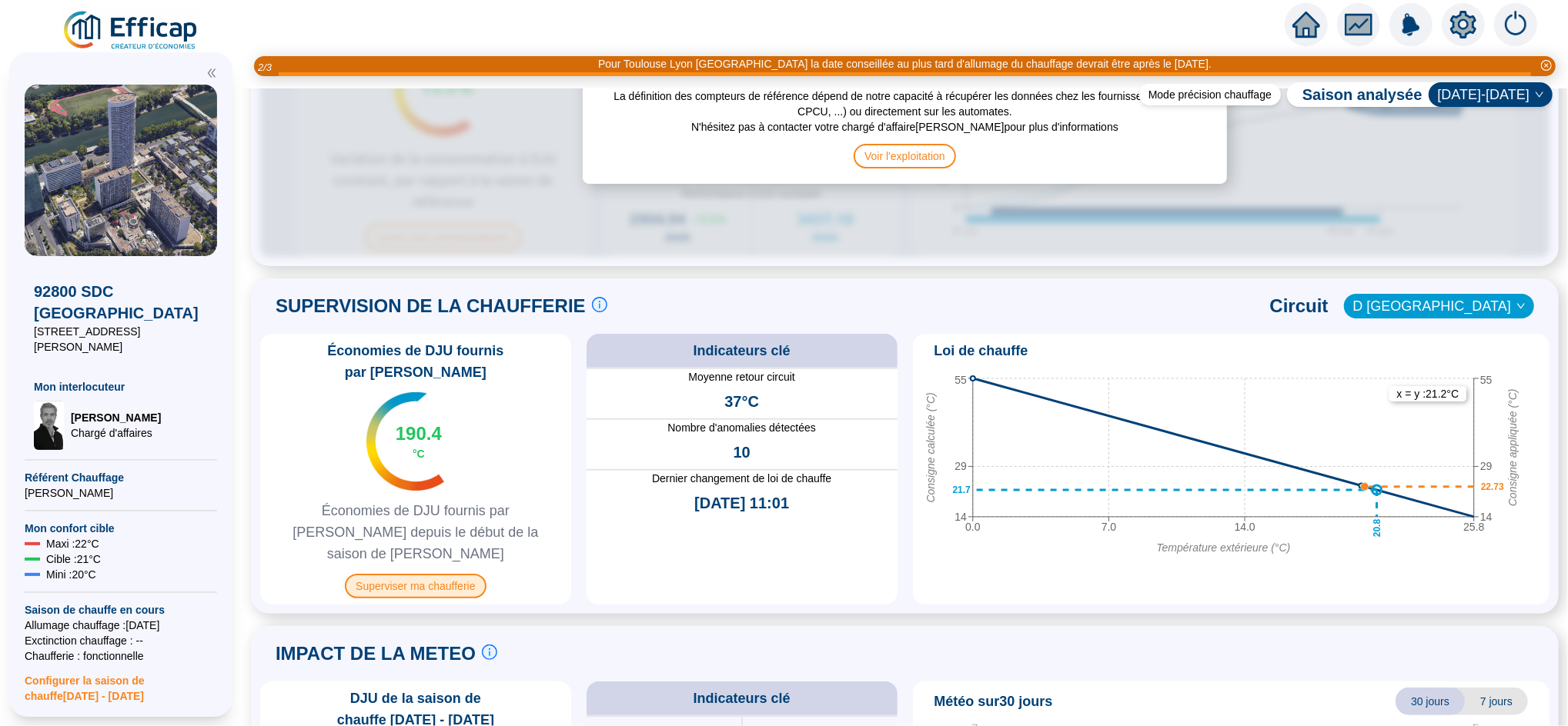
click at [432, 574] on span "Superviser ma chaufferie" at bounding box center [415, 586] width 140 height 24
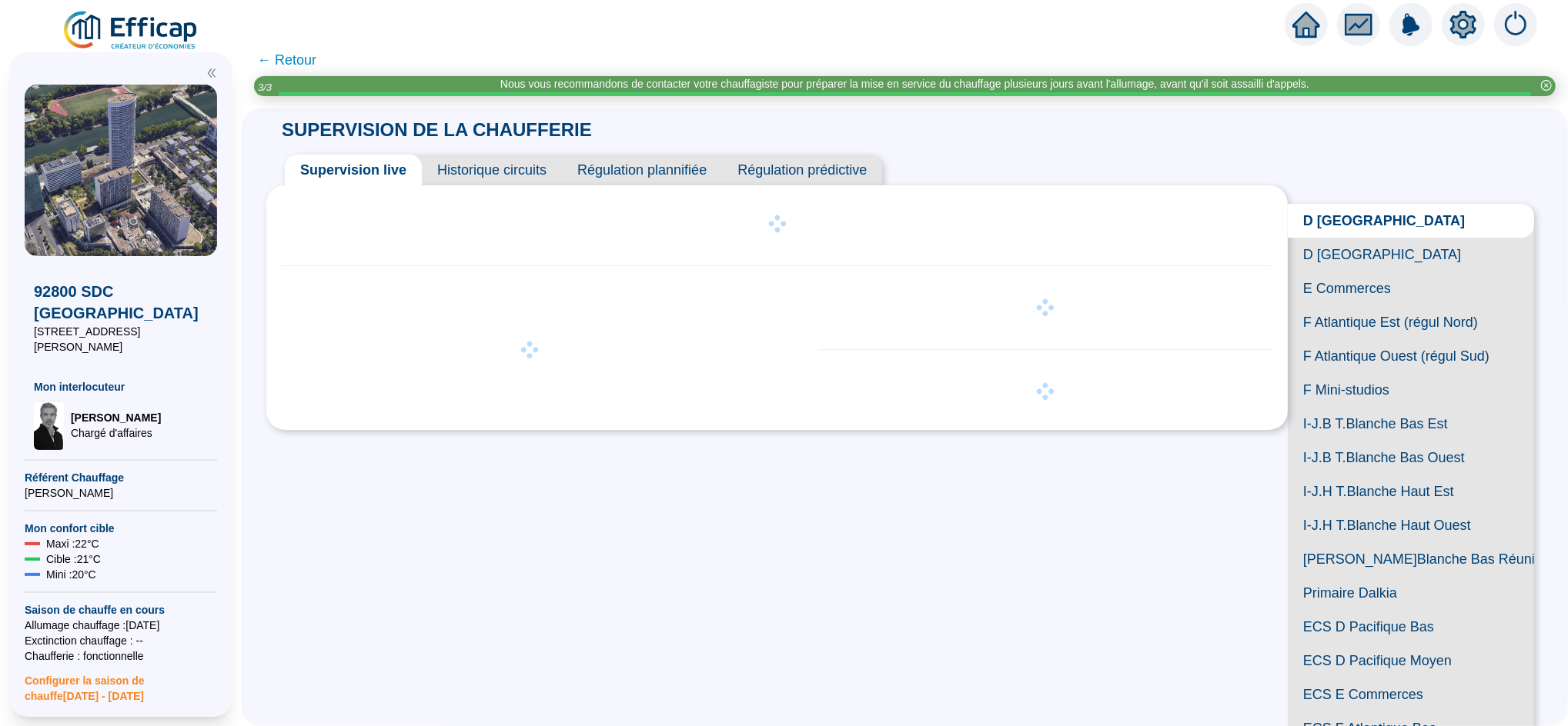
click at [1354, 271] on span "D [GEOGRAPHIC_DATA]" at bounding box center [1410, 255] width 246 height 33
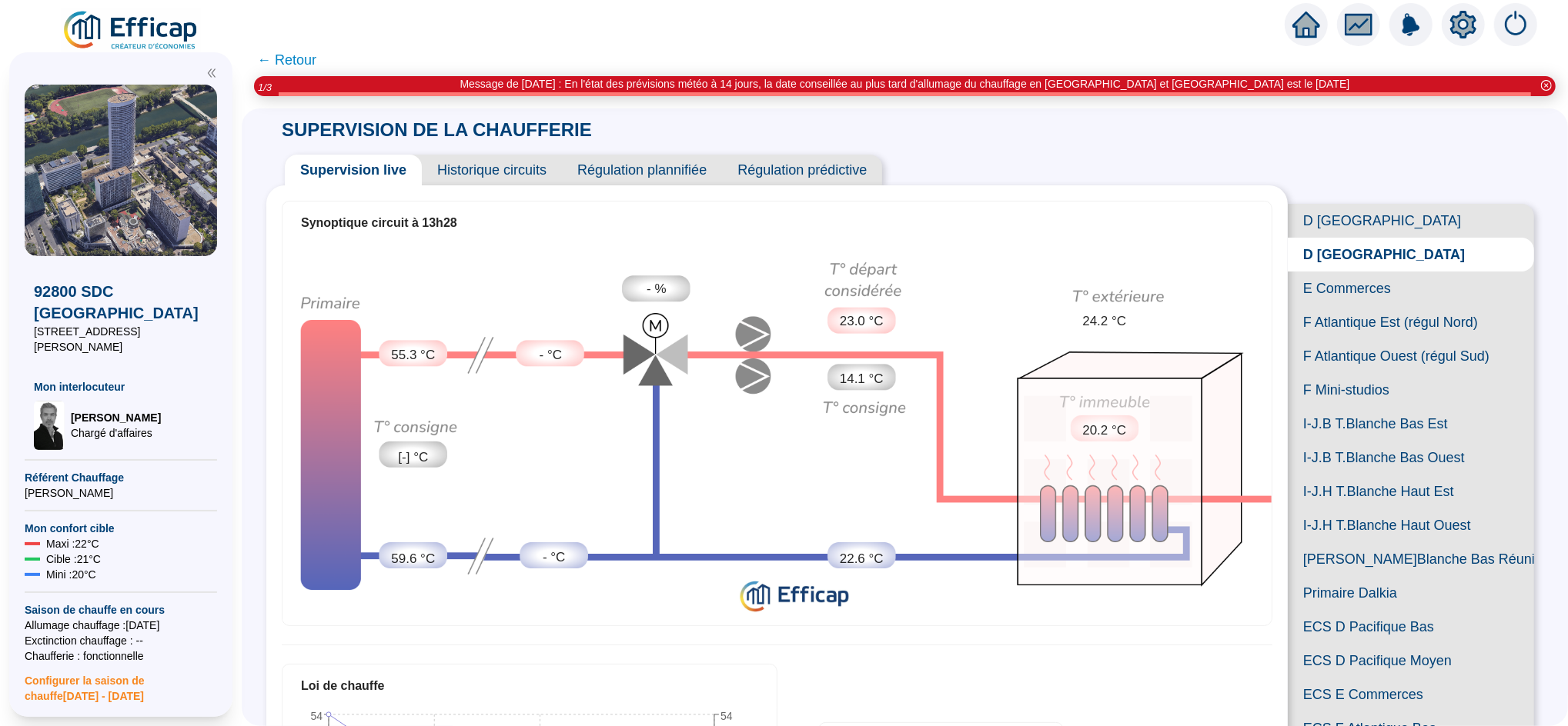
click at [1335, 339] on span "F Atlantique Est (régul Nord)" at bounding box center [1410, 322] width 246 height 33
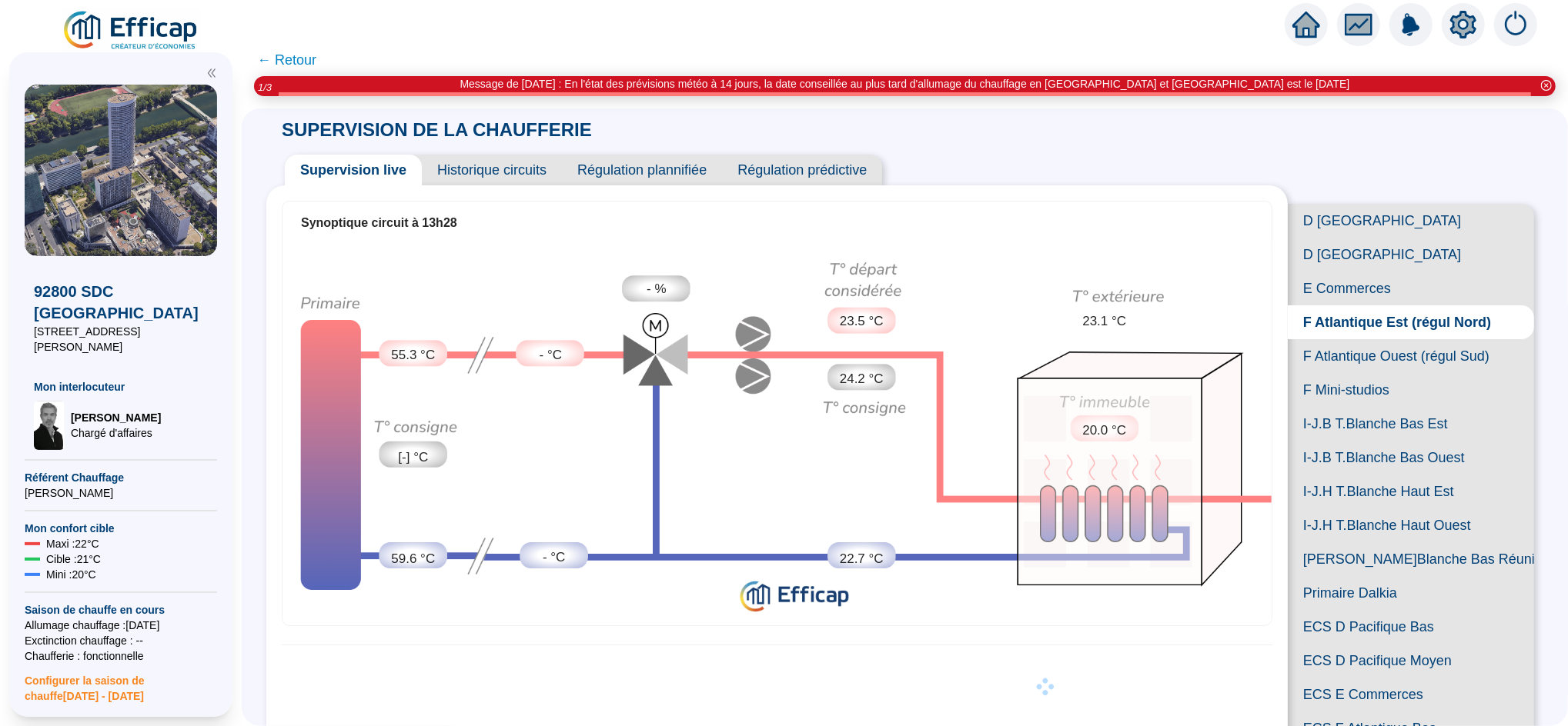
click at [1340, 373] on span "F Atlantique Ouest (régul Sud)" at bounding box center [1410, 356] width 246 height 33
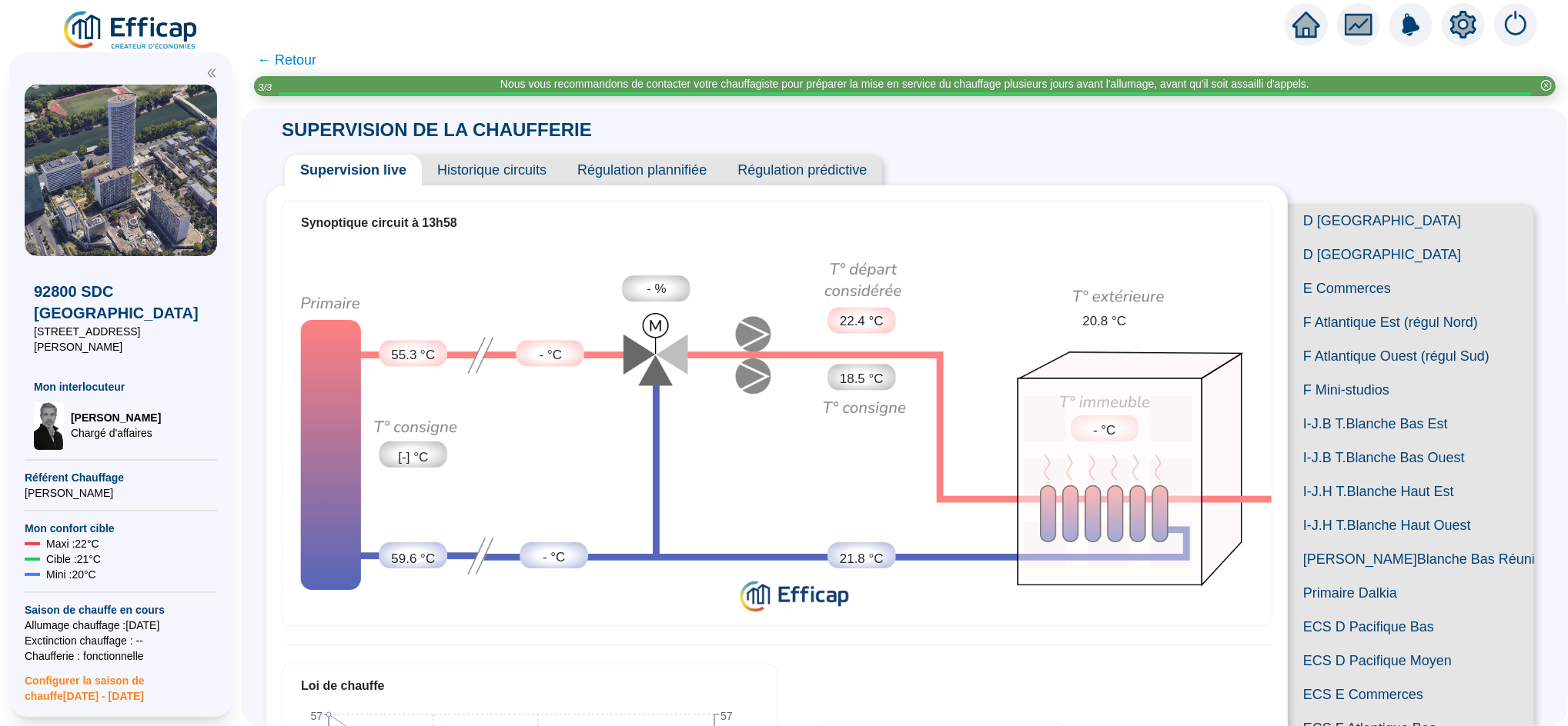
click at [1321, 18] on div at bounding box center [1306, 24] width 43 height 43
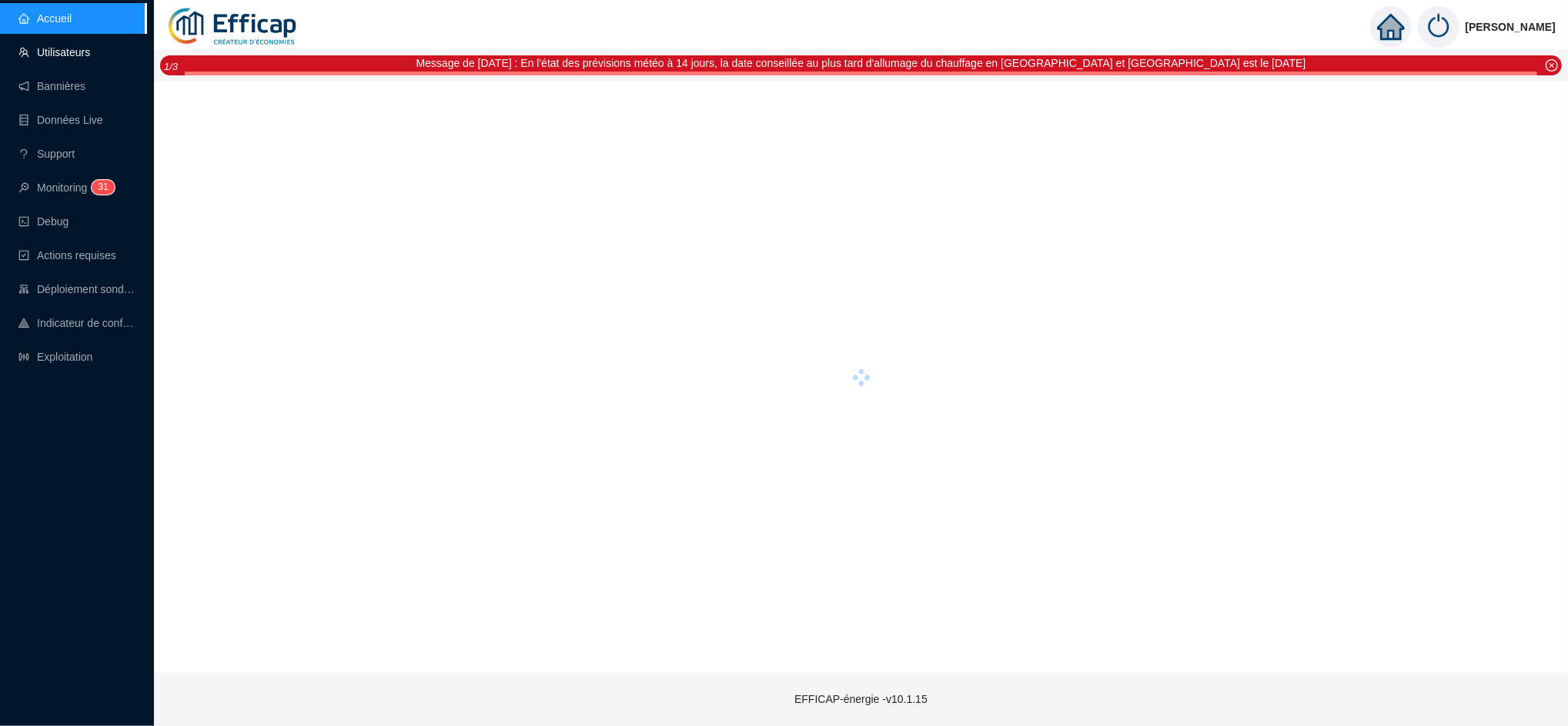
click at [90, 54] on link "Utilisateurs" at bounding box center [54, 52] width 72 height 12
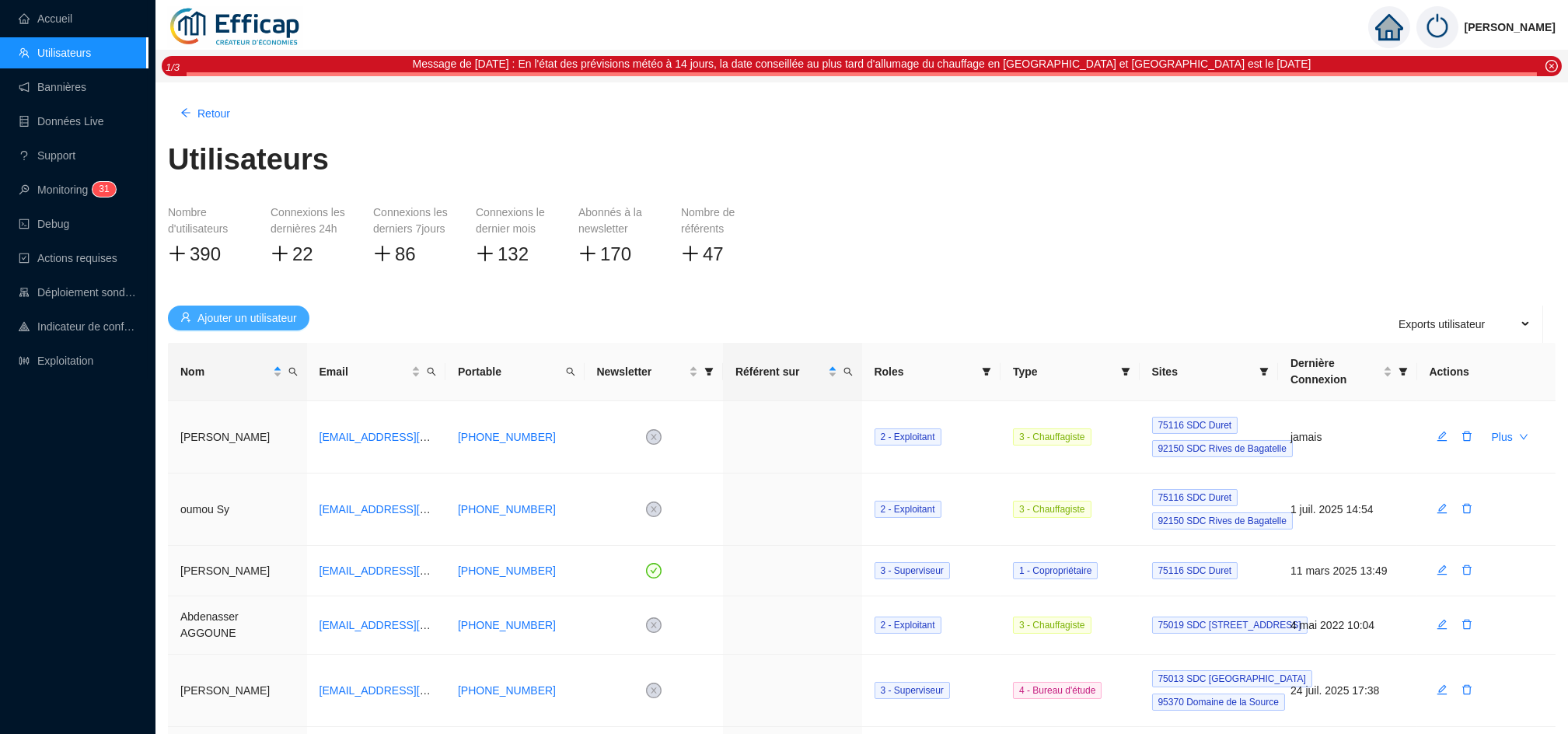
click at [250, 318] on span "Ajouter un utilisateur" at bounding box center [247, 318] width 100 height 16
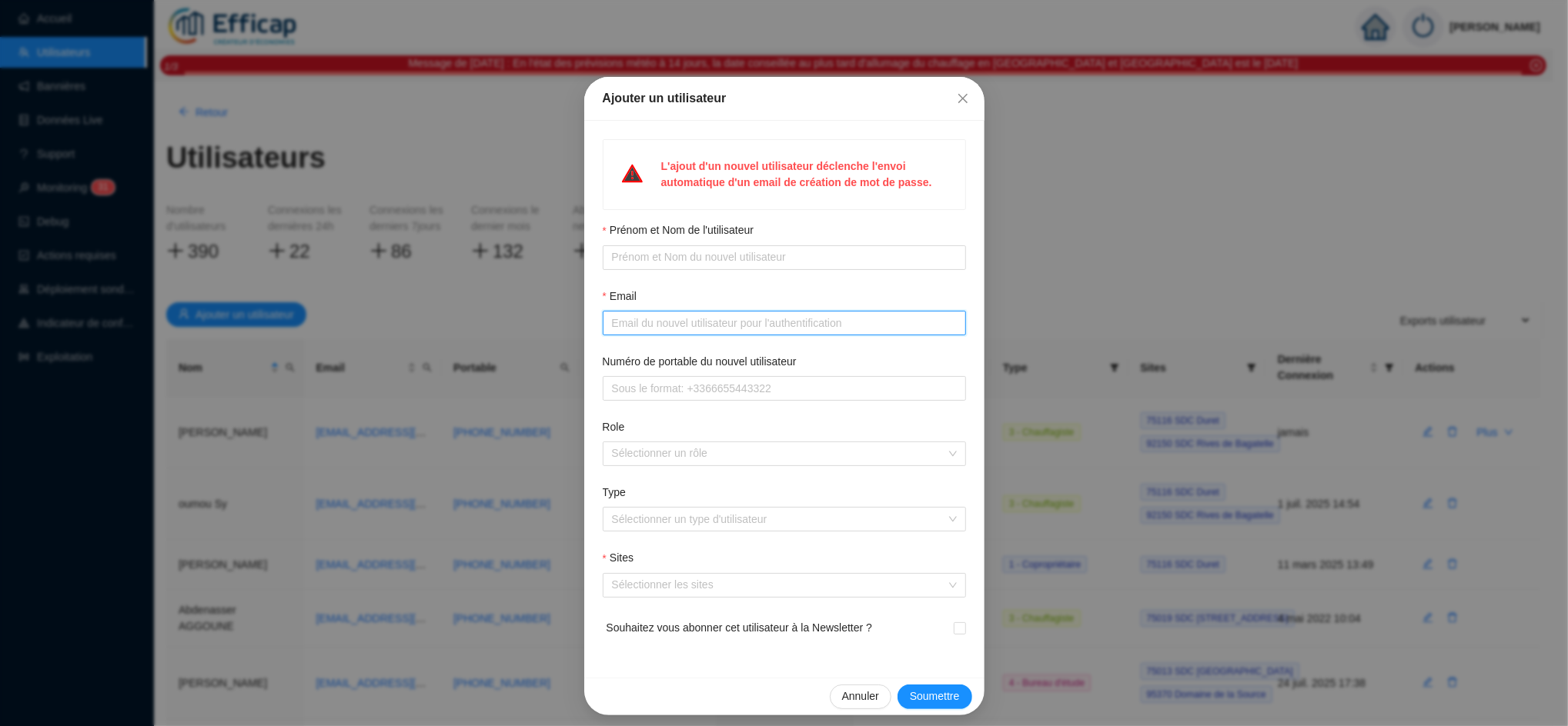
click at [694, 329] on input "Email" at bounding box center [782, 323] width 341 height 16
paste input "[PERSON_NAME][EMAIL_ADDRESS][DOMAIN_NAME]"
type input "[PERSON_NAME][EMAIL_ADDRESS][DOMAIN_NAME]"
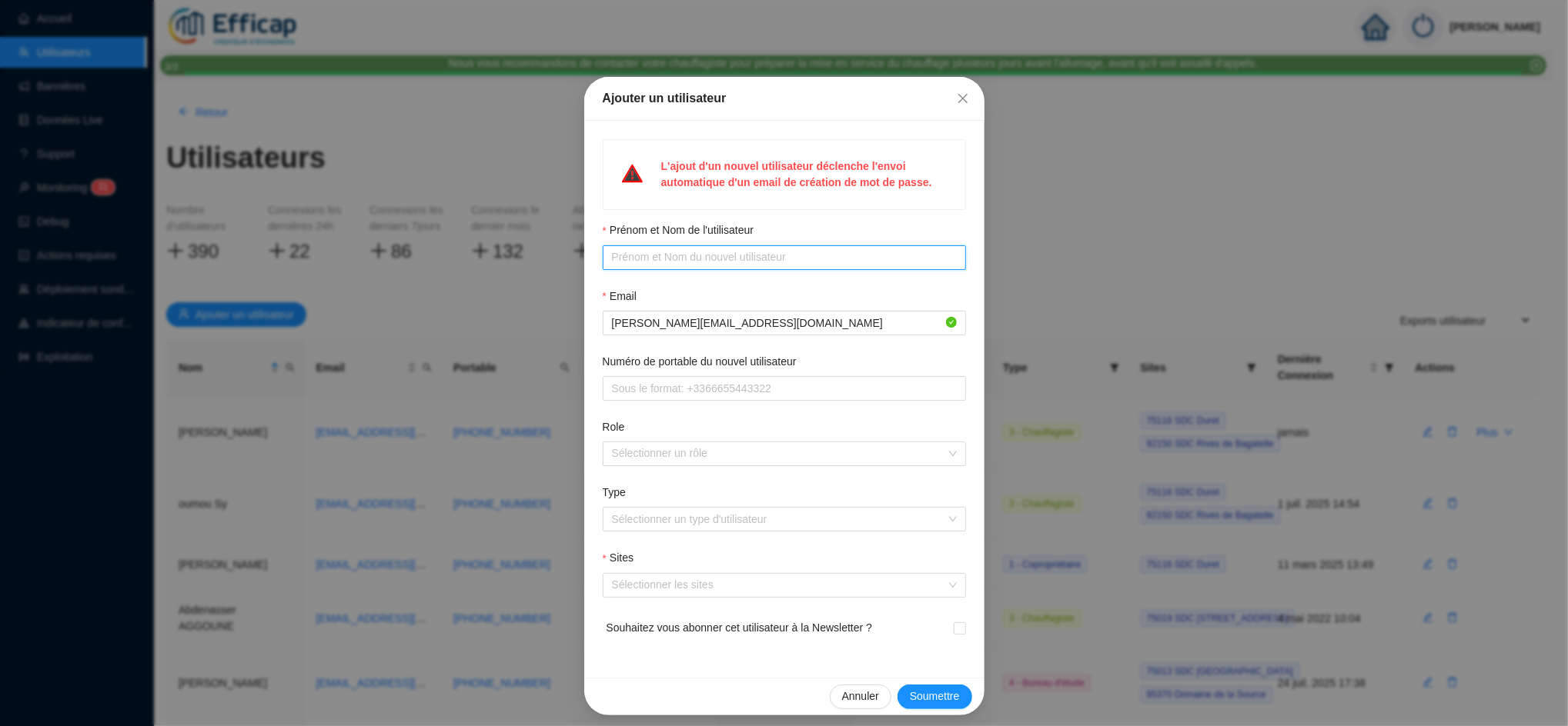
click at [661, 259] on input "Prénom et Nom de l'utilisateur" at bounding box center [782, 257] width 341 height 16
paste input "pour [PERSON_NAME]"
type input "[PERSON_NAME]"
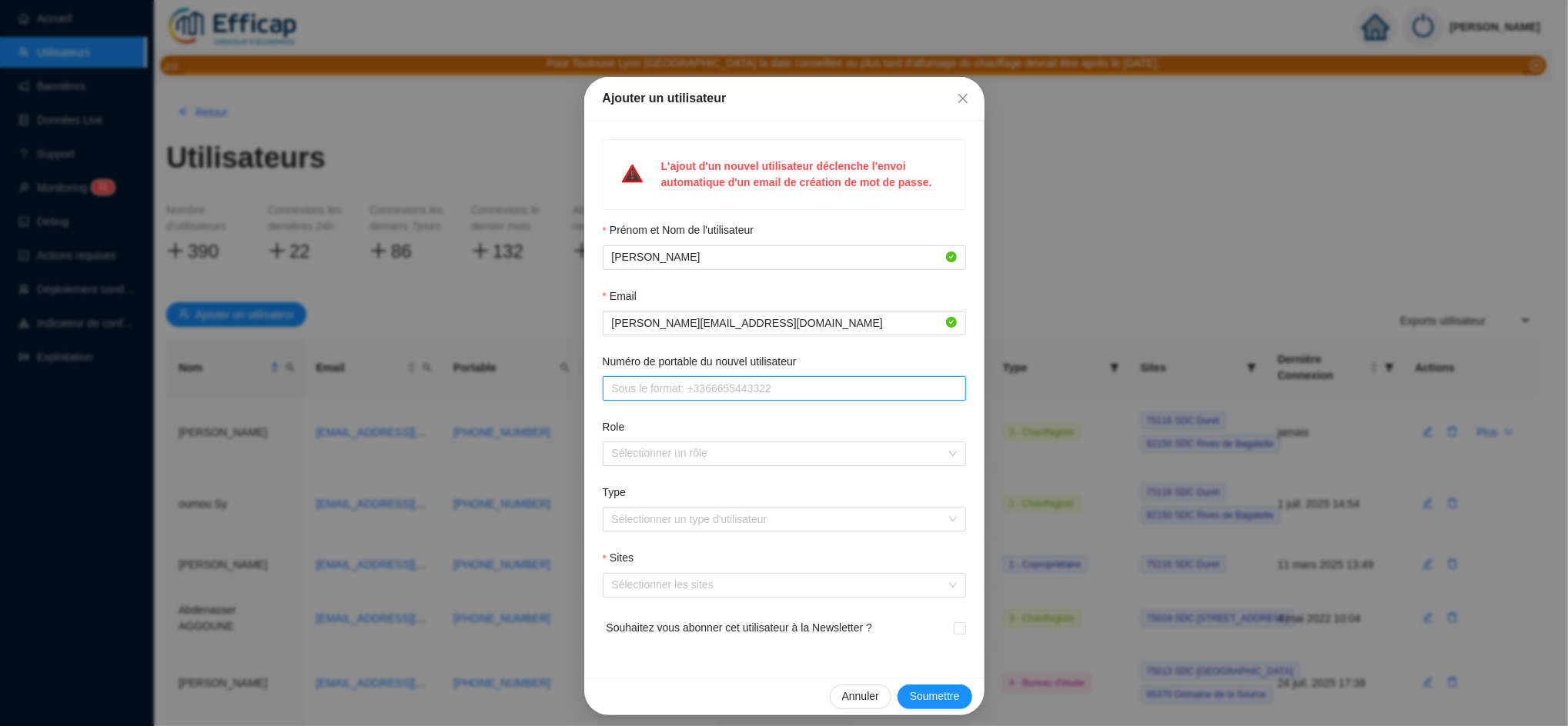
click at [623, 390] on input "Numéro de portable du nouvel utilisateur" at bounding box center [782, 389] width 341 height 16
paste input "0669956568"
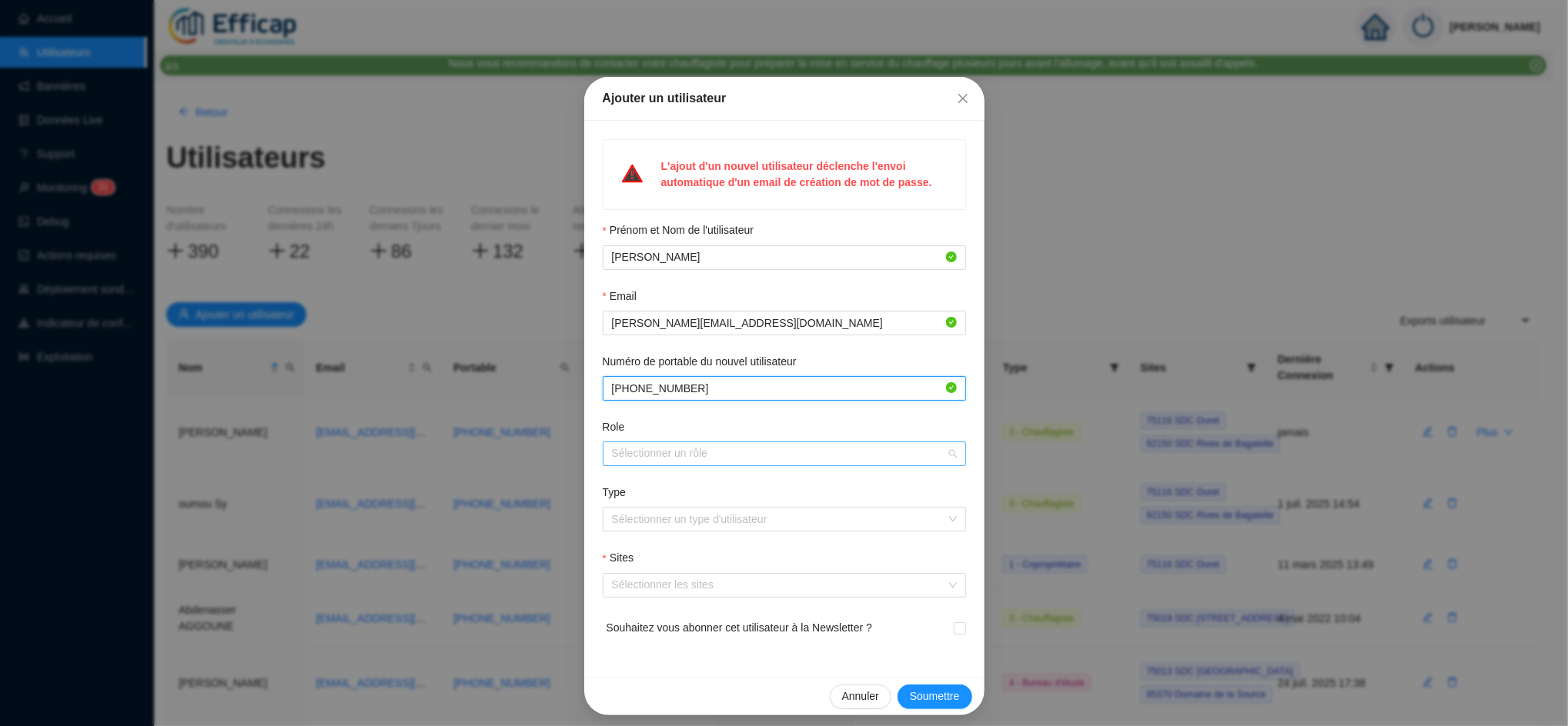
click at [658, 457] on div at bounding box center [776, 454] width 341 height 21
type input "[PHONE_NUMBER]"
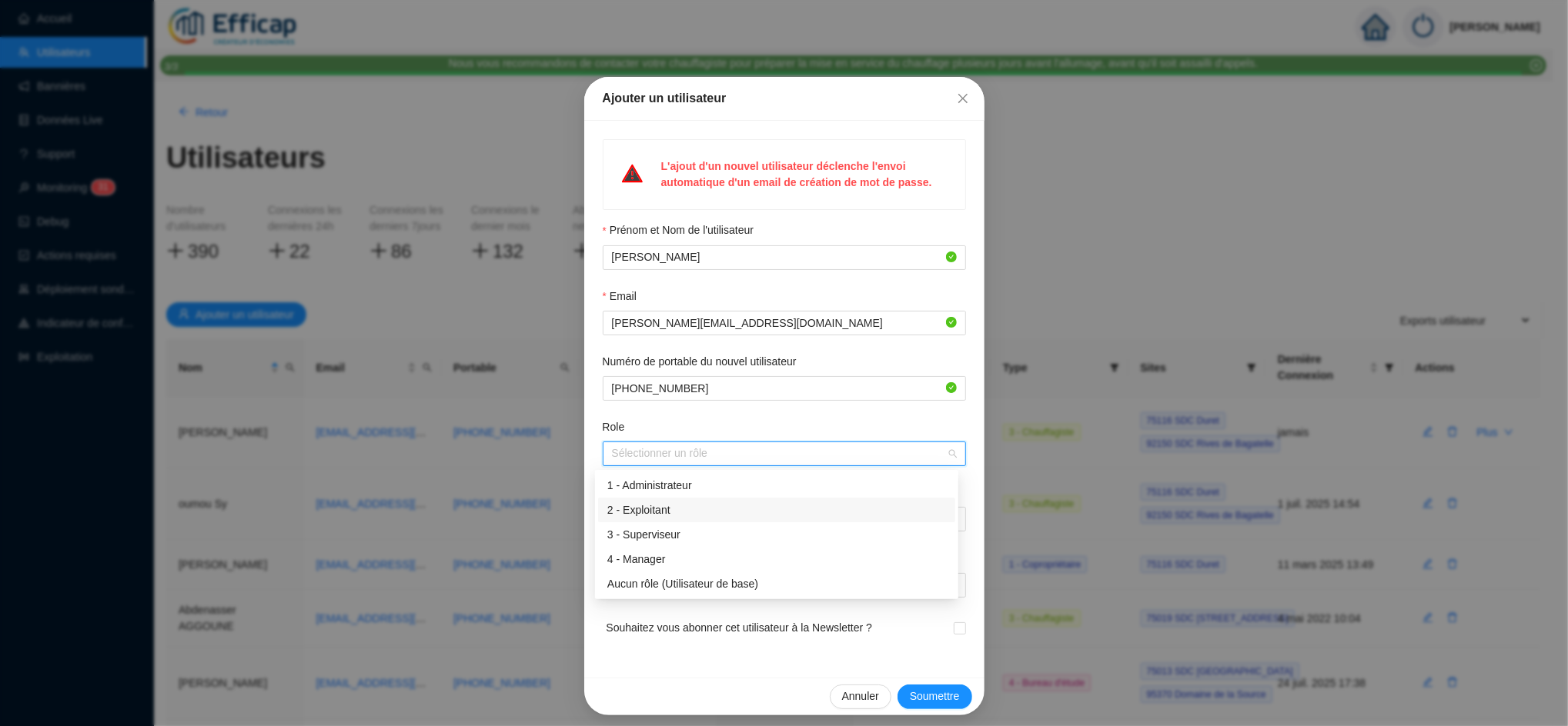
click at [665, 502] on div "2 - Exploitant" at bounding box center [777, 509] width 339 height 16
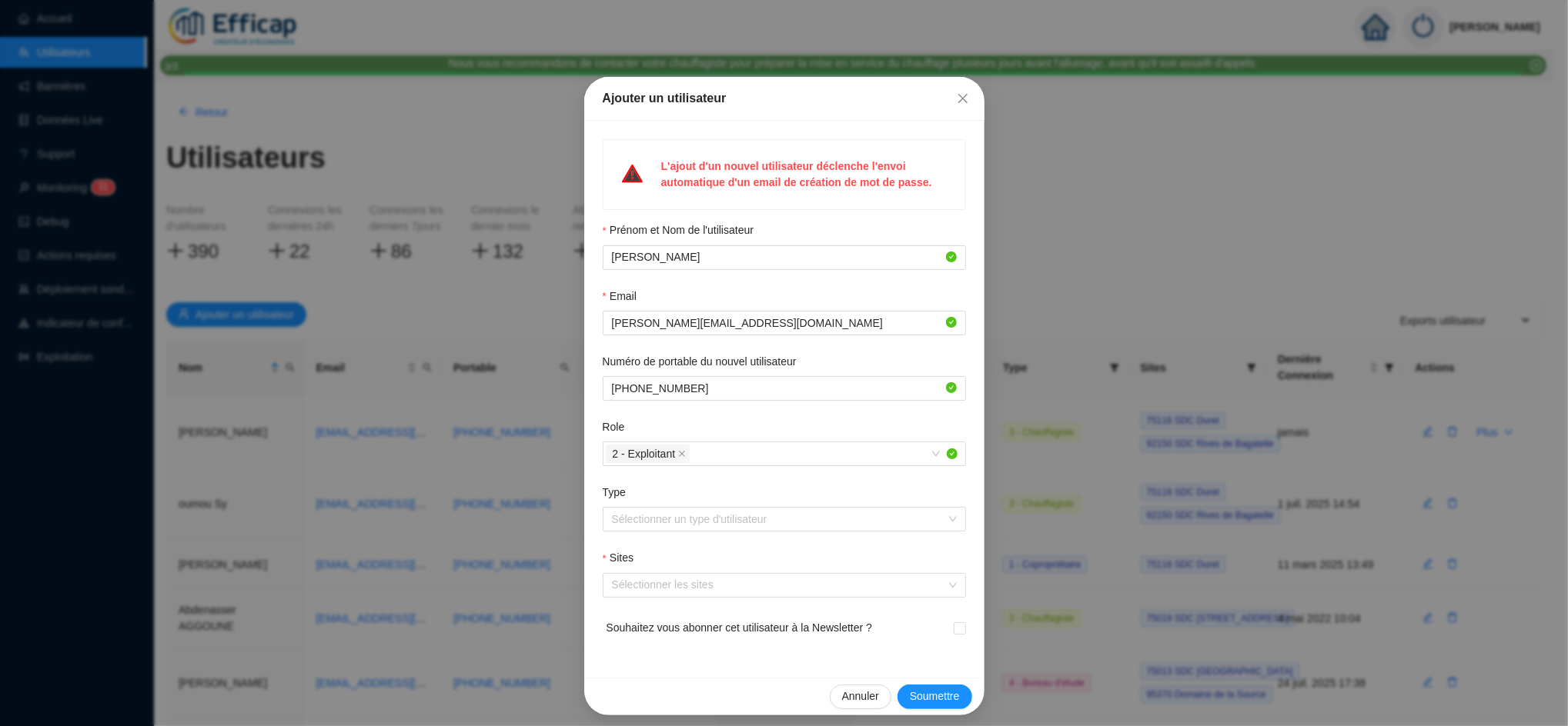
click at [669, 421] on div "Role" at bounding box center [784, 430] width 364 height 22
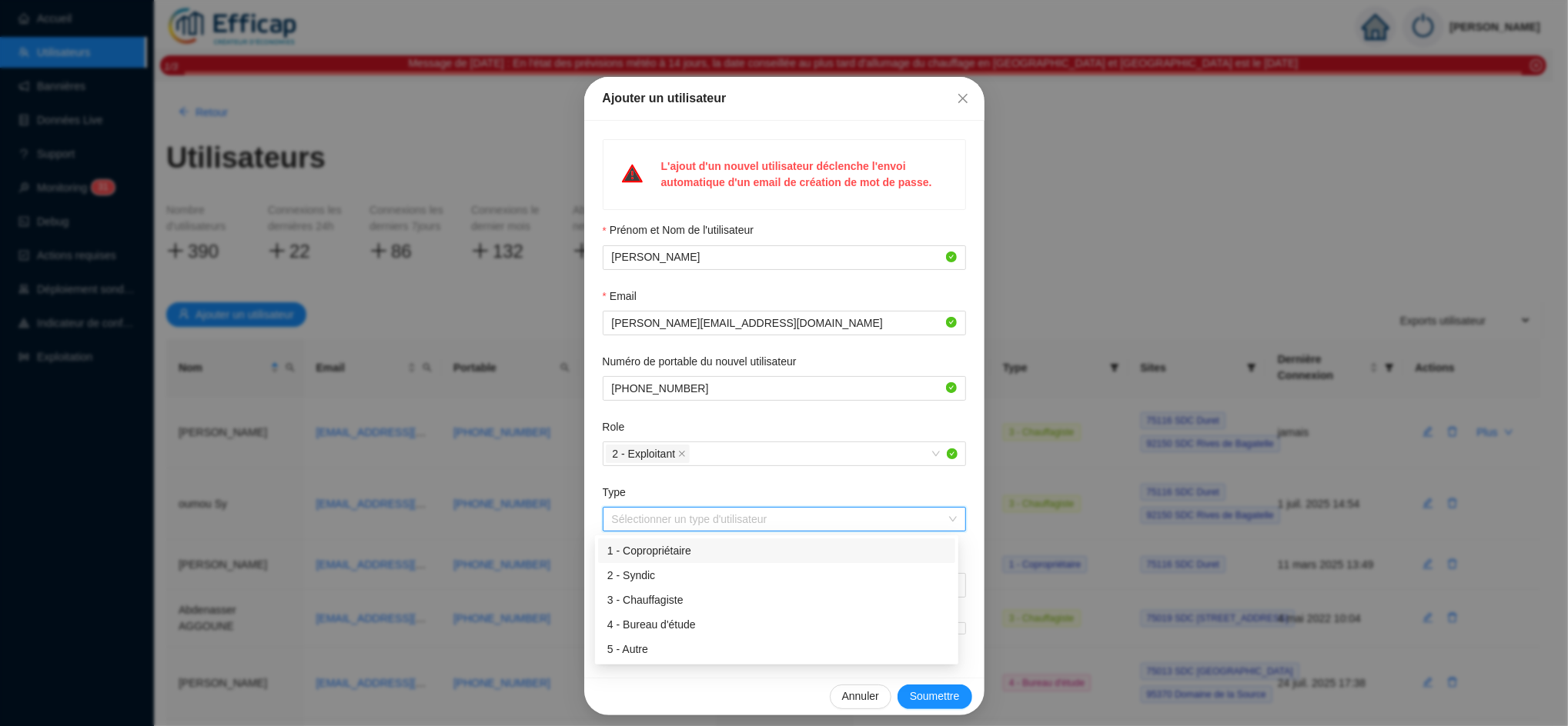
click at [698, 526] on input "Type" at bounding box center [777, 519] width 331 height 23
click at [675, 594] on div "3 - Chauffagiste" at bounding box center [777, 600] width 339 height 16
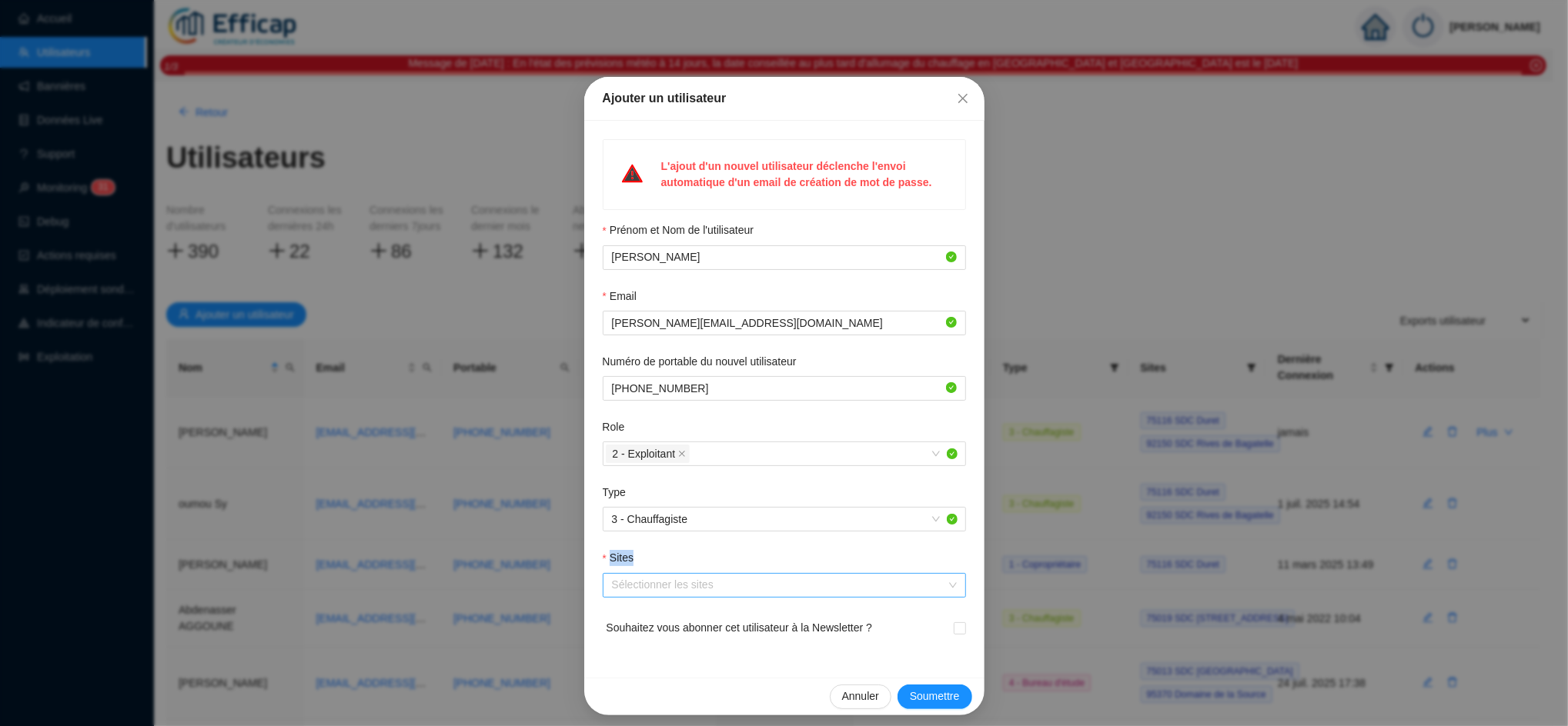
drag, startPoint x: 683, startPoint y: 497, endPoint x: 667, endPoint y: 582, distance: 86.5
click at [667, 582] on form "Prénom et Nom de l'utilisateur [PERSON_NAME] OULD YAOU Email [EMAIL_ADDRESS][DO…" at bounding box center [784, 441] width 364 height 437
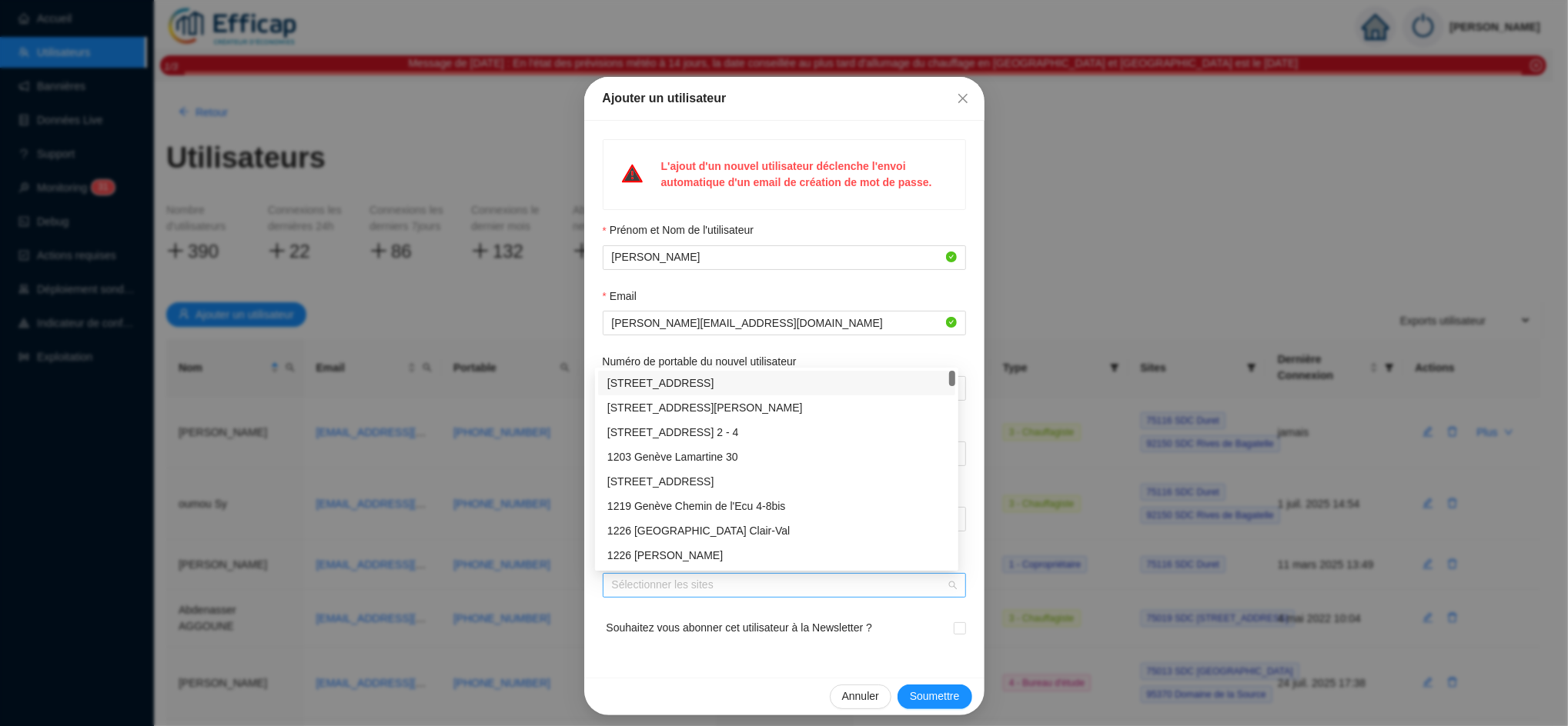
click at [667, 582] on div at bounding box center [776, 585] width 341 height 21
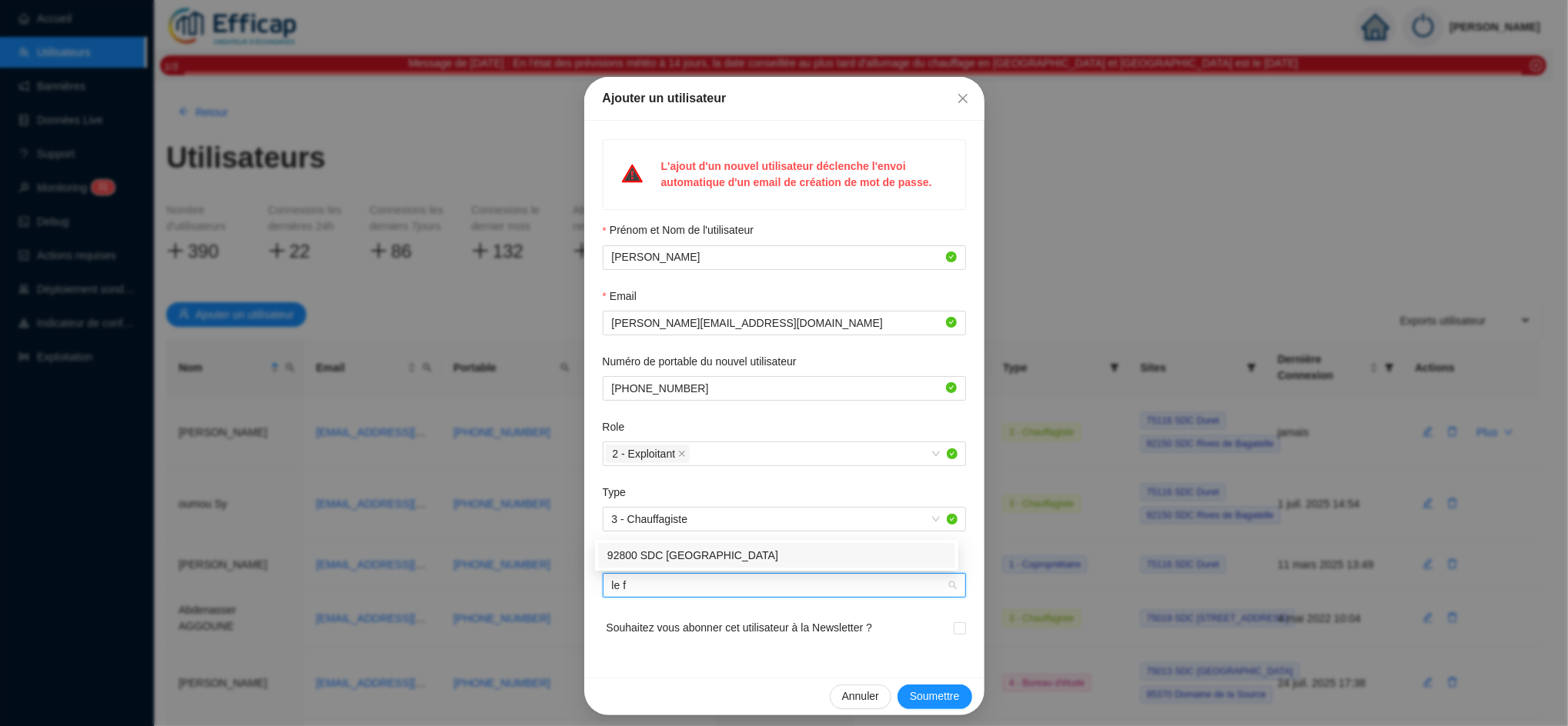
type input "le fr"
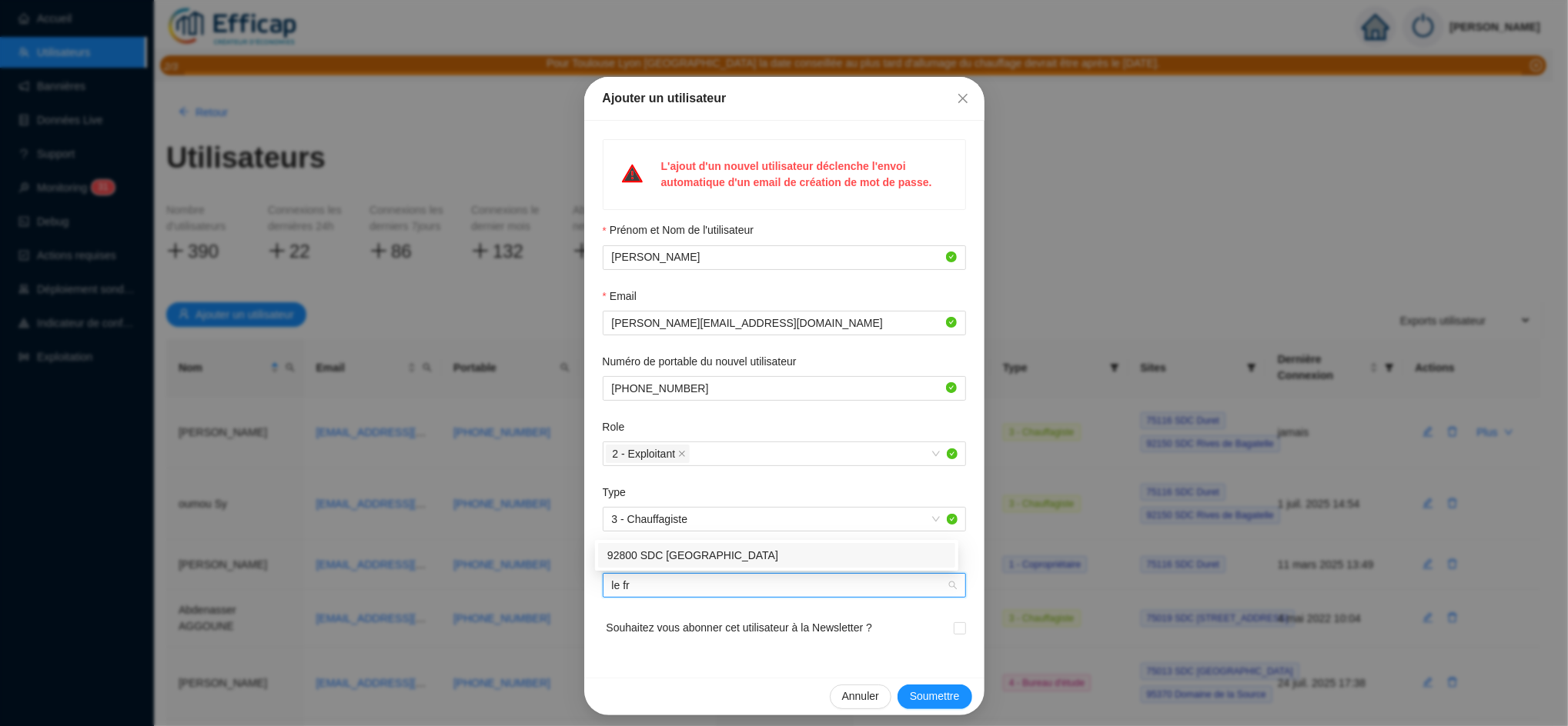
click at [655, 550] on div "92800 SDC [GEOGRAPHIC_DATA]" at bounding box center [777, 555] width 339 height 16
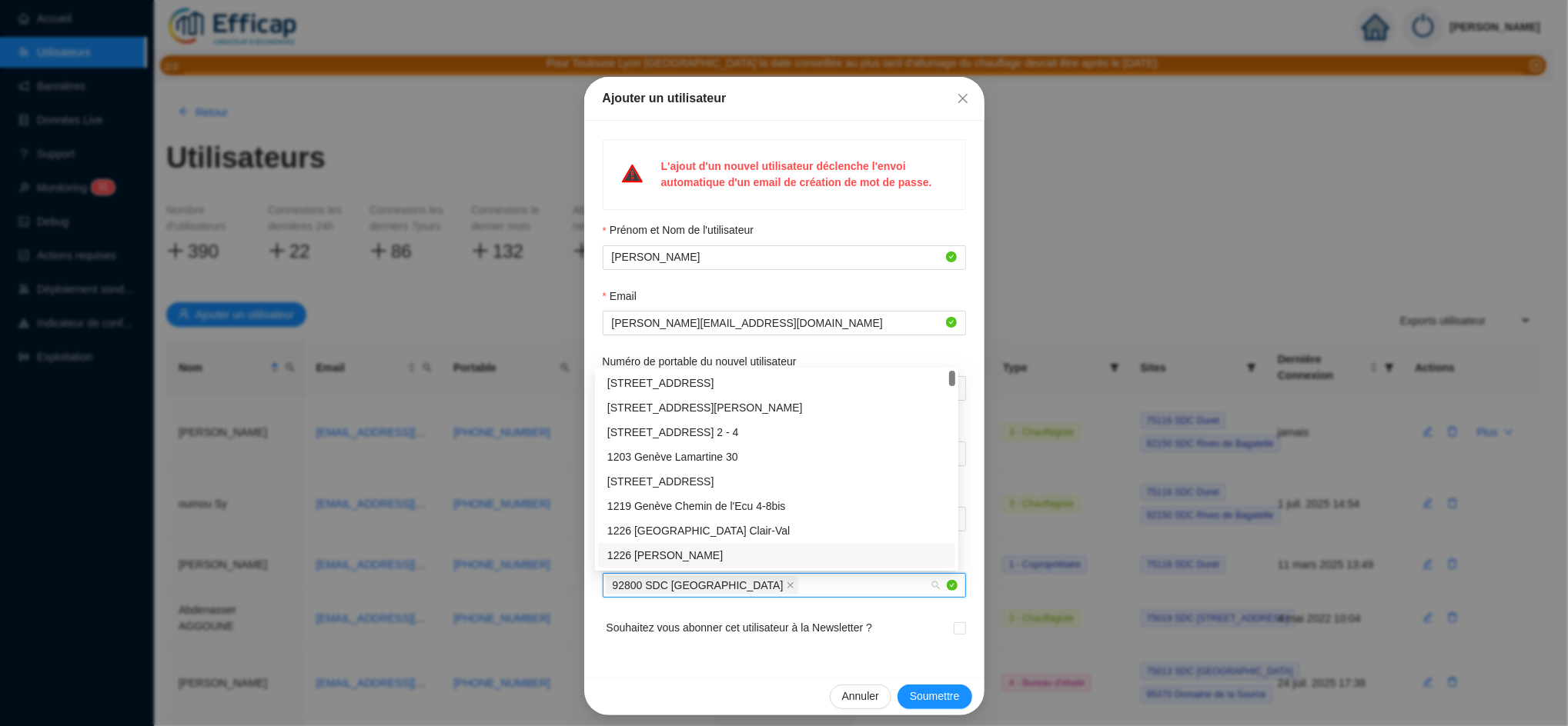
click at [655, 550] on div "1226 [PERSON_NAME]" at bounding box center [777, 555] width 339 height 16
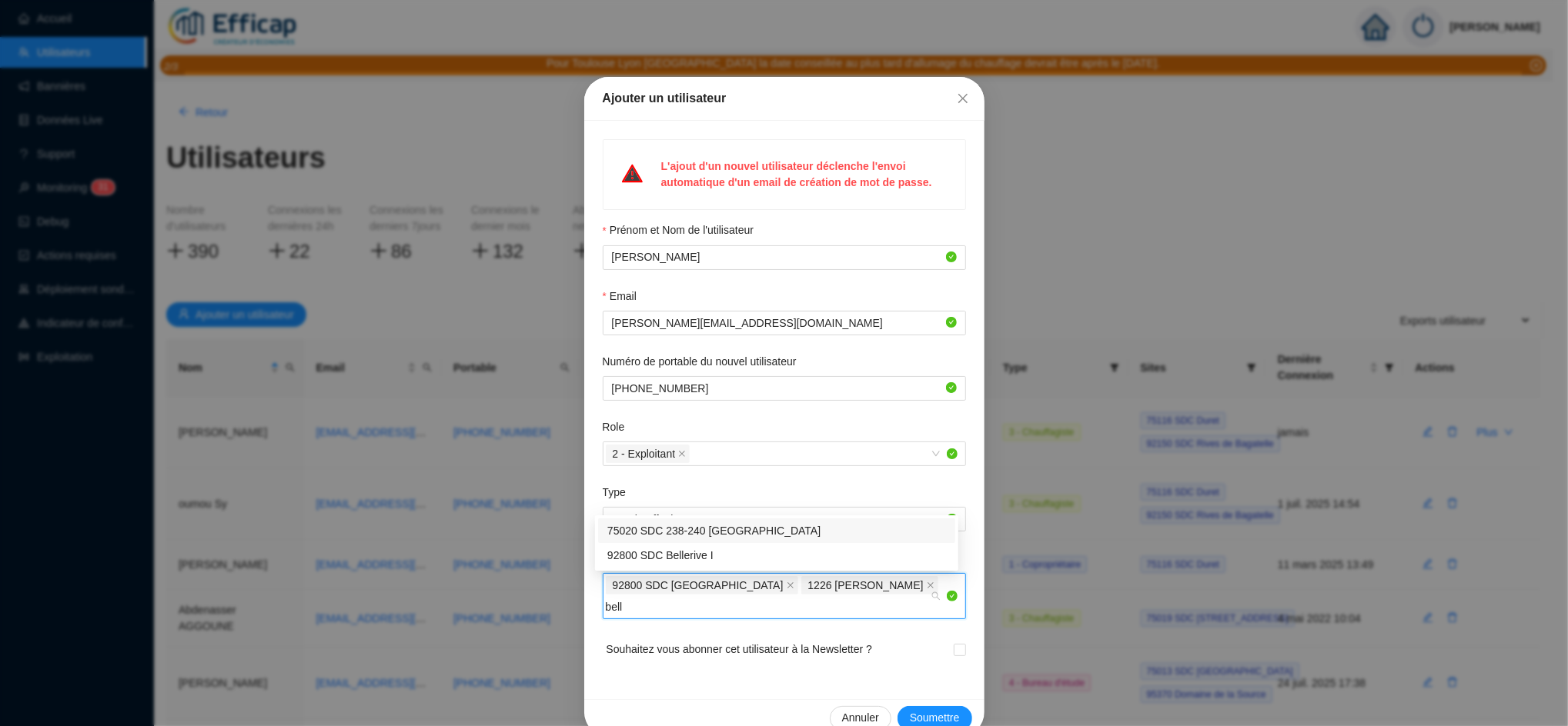
type input "belle"
click at [656, 551] on div "92800 SDC Bellerive I" at bounding box center [777, 555] width 339 height 16
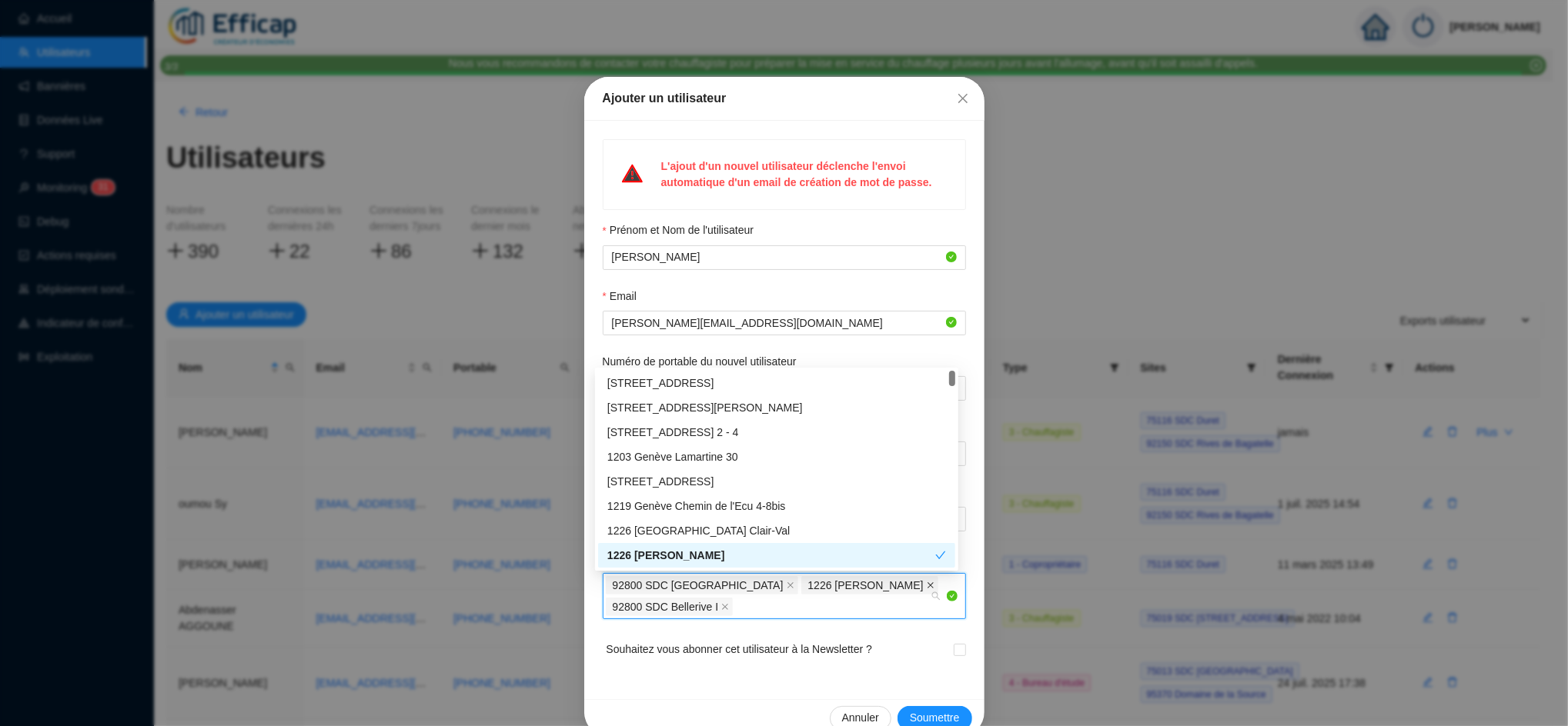
click at [927, 587] on icon "close" at bounding box center [930, 585] width 7 height 7
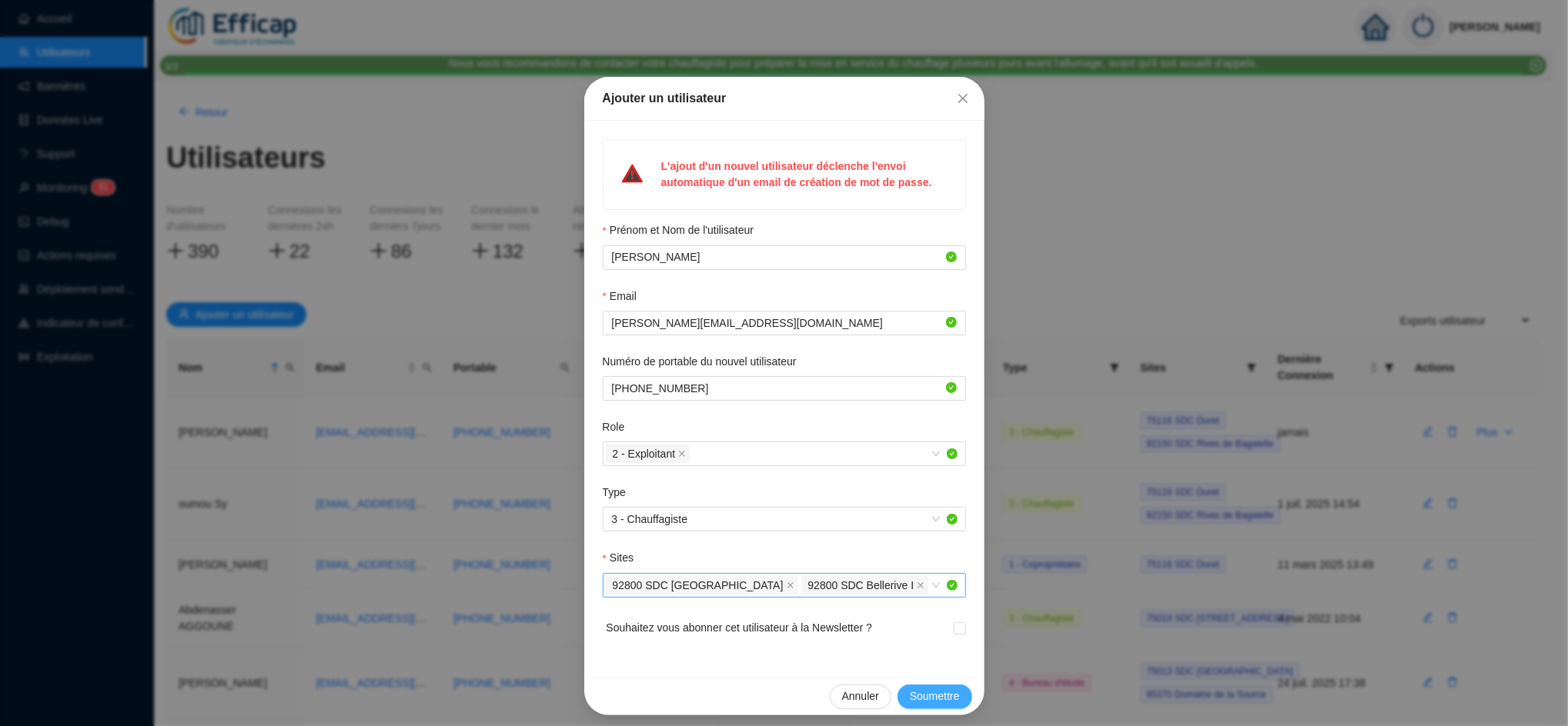
click at [924, 692] on span "Soumettre" at bounding box center [935, 696] width 50 height 16
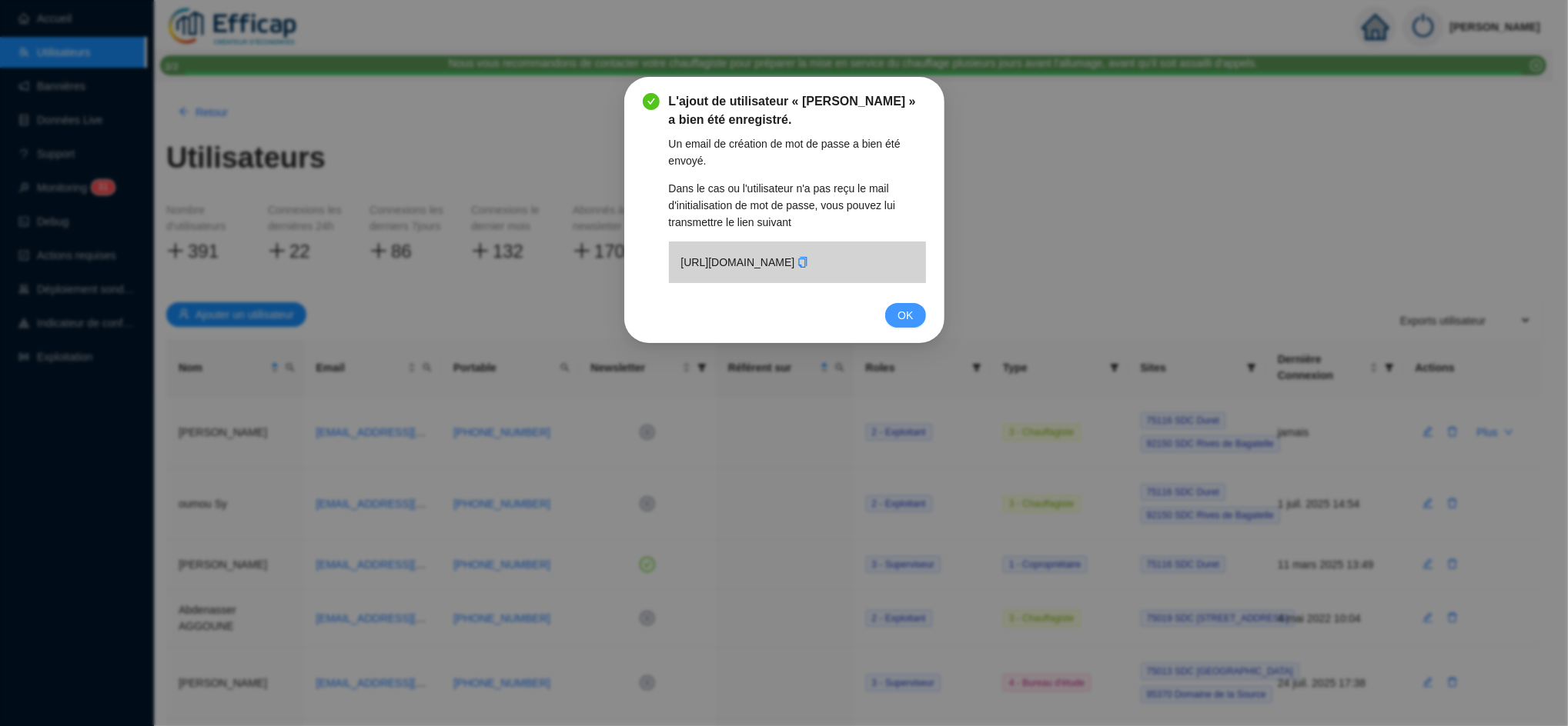
click at [896, 327] on button "OK" at bounding box center [905, 315] width 40 height 24
